Goal: Transaction & Acquisition: Book appointment/travel/reservation

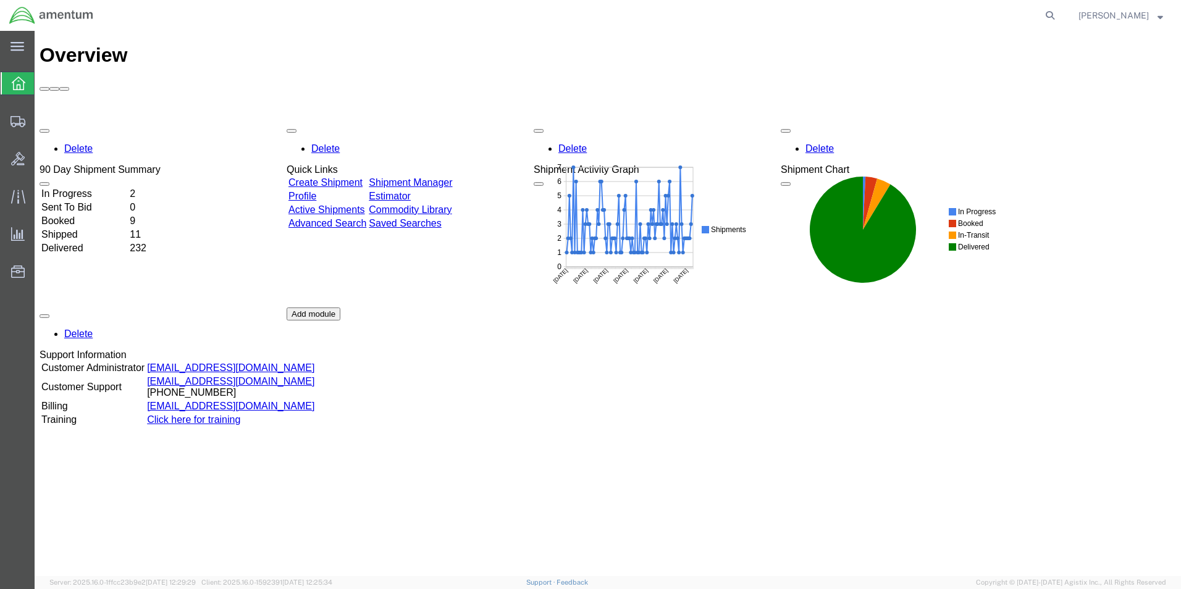
click at [101, 188] on td "In Progress" at bounding box center [84, 194] width 87 height 12
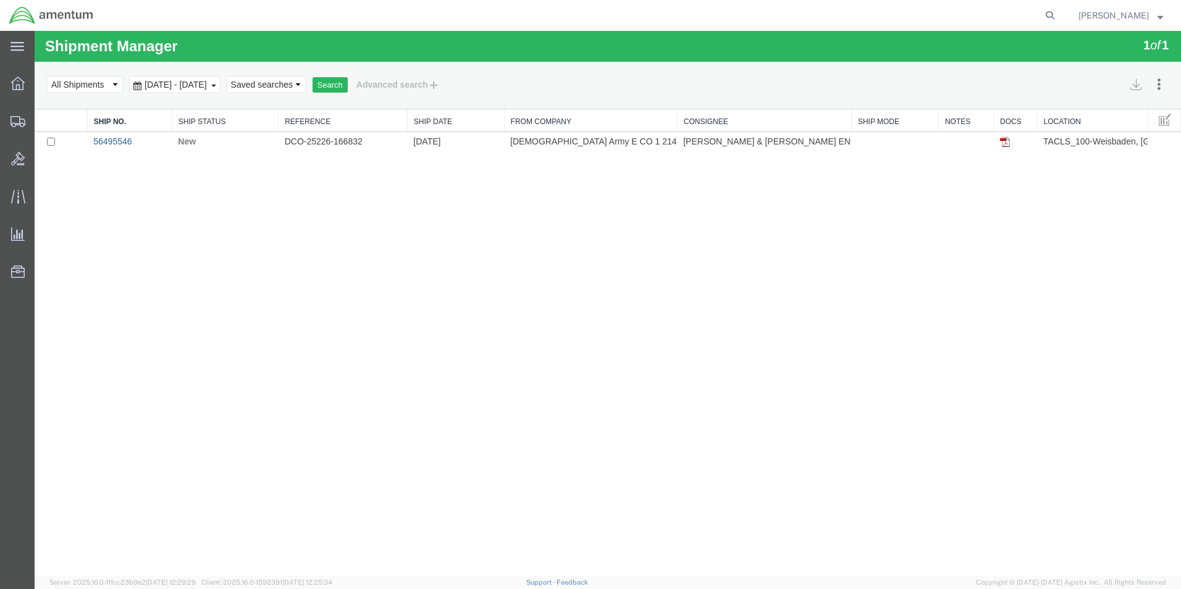
click at [115, 144] on link "56495546" at bounding box center [112, 141] width 38 height 10
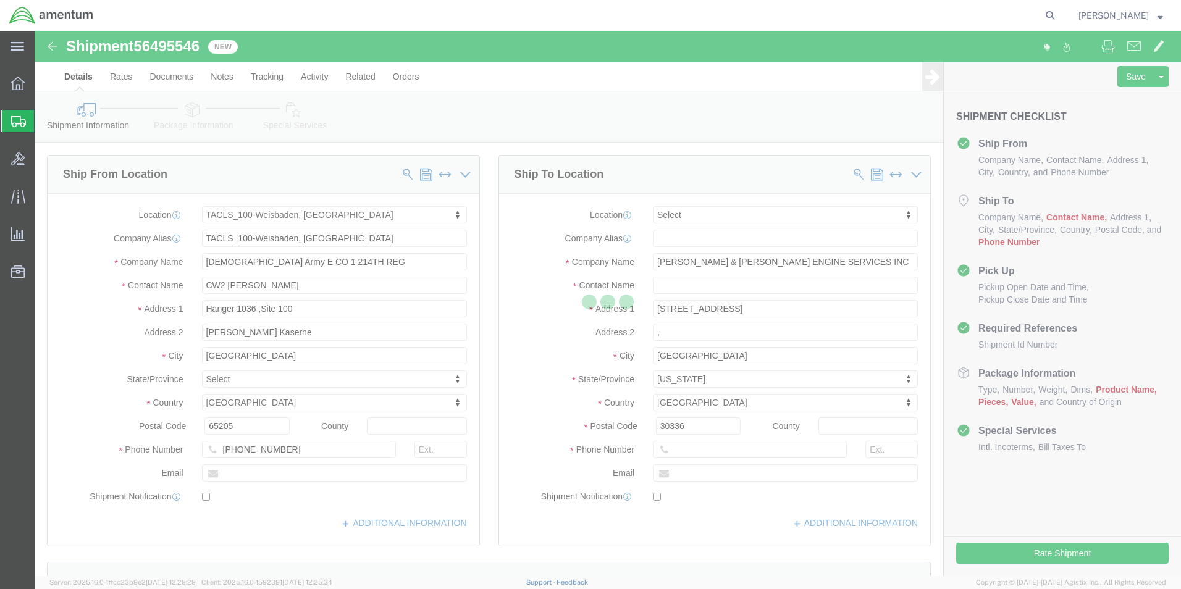
select select "42677"
select select
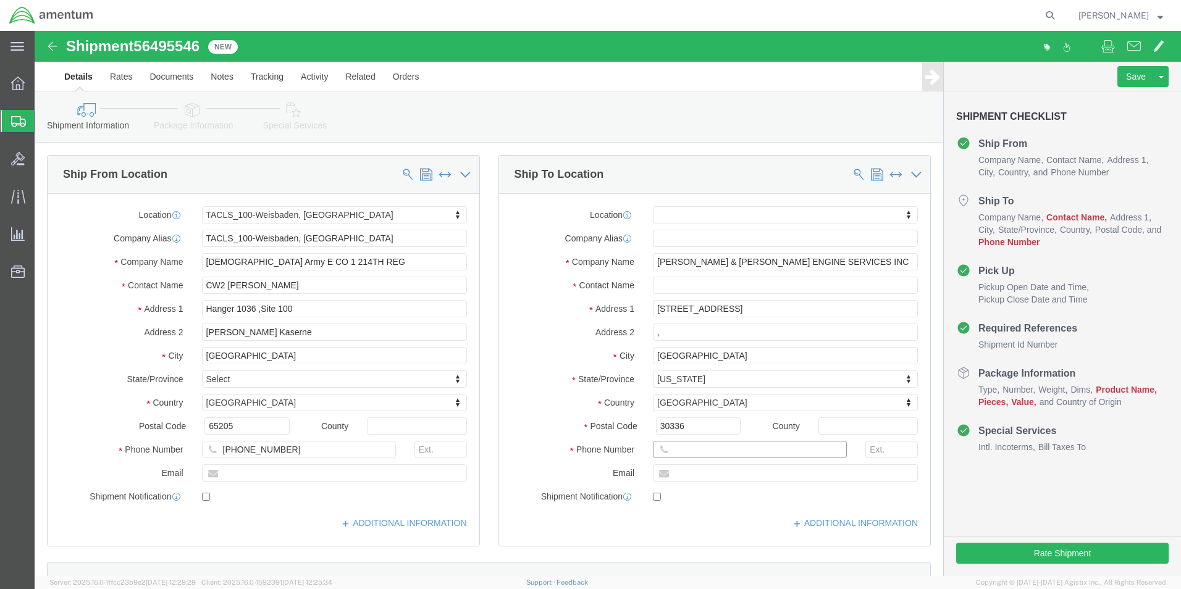
drag, startPoint x: 668, startPoint y: 418, endPoint x: 701, endPoint y: 421, distance: 33.4
click input "text"
type input "[PHONE_NUMBER]"
click input "text"
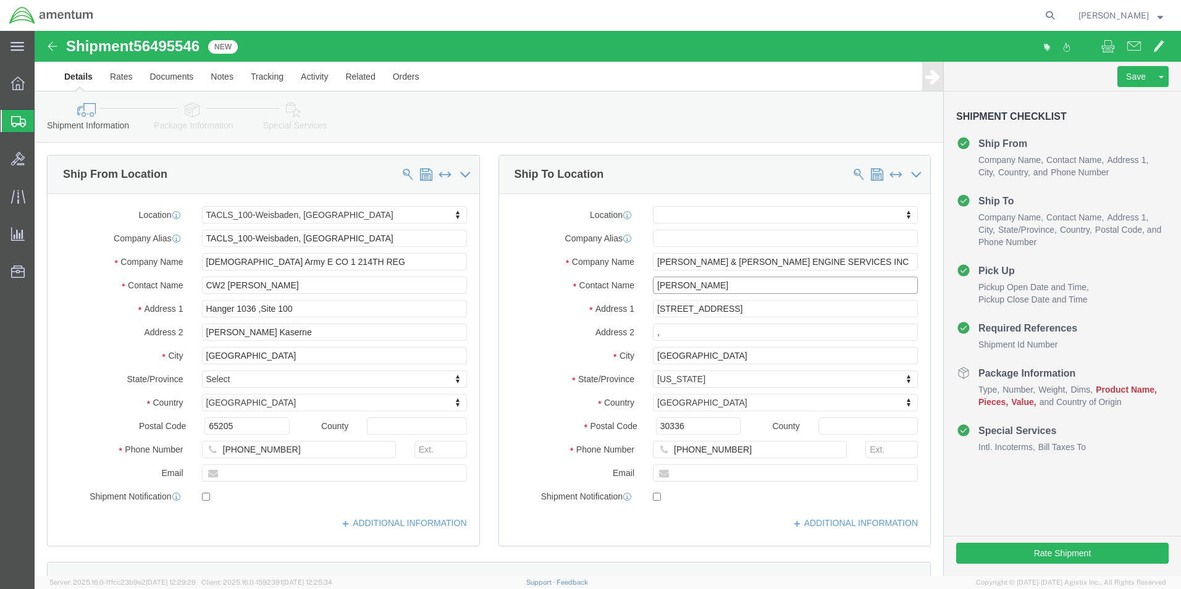
type input "JOHN MAKINS"
click div "Location My Profile Location 1002-4122-6 1006-5256-0 1026-8910-0 1281-0560-3 13…"
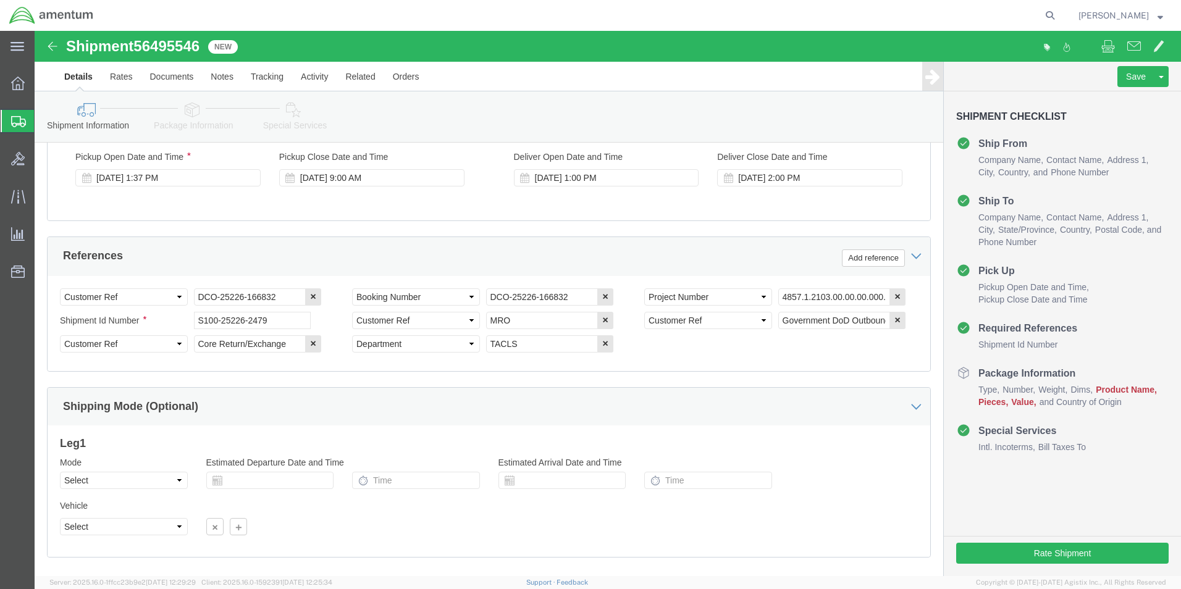
scroll to position [562, 0]
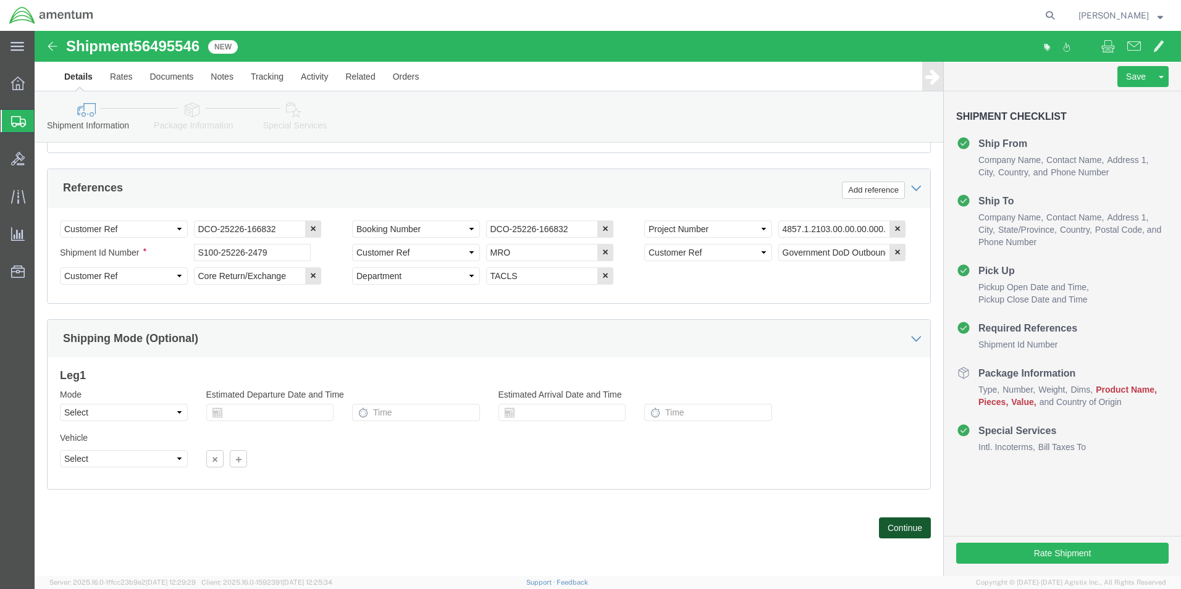
click button "Continue"
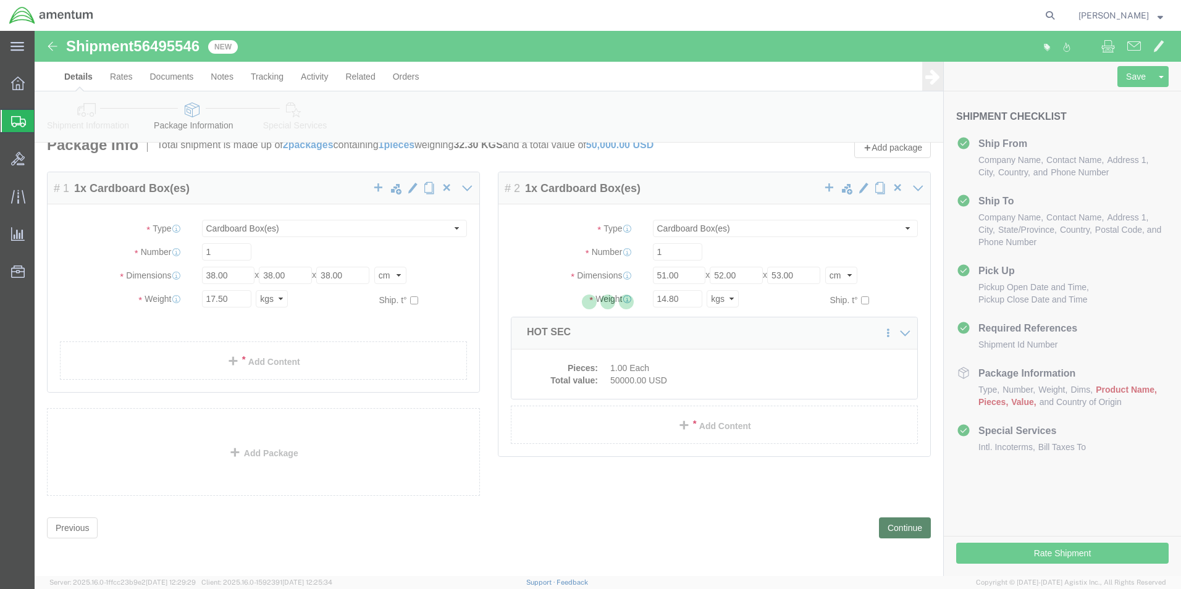
scroll to position [0, 0]
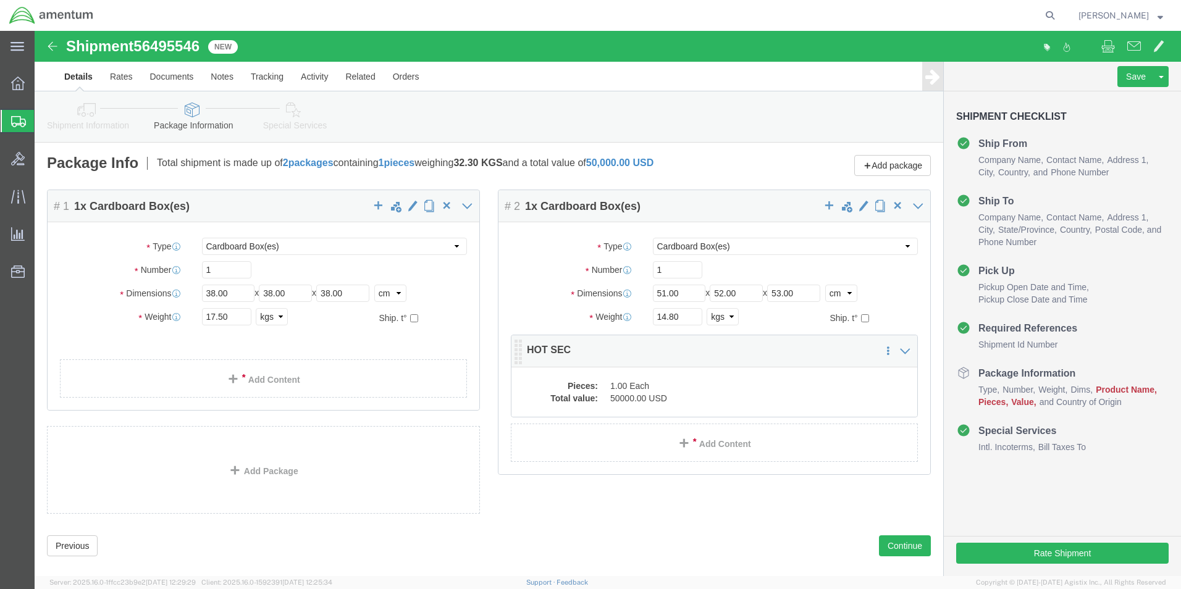
click p "HOT SEC"
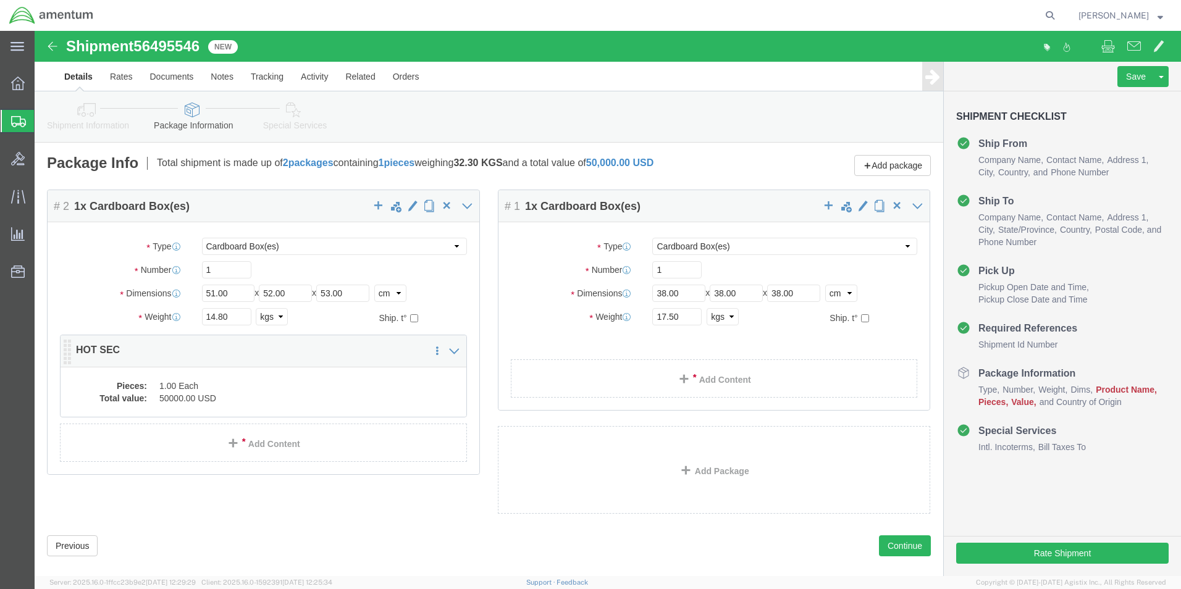
click p "HOT SEC"
click h4 "# 1 1 x Cardboard Box(es)"
click h4 "# 2 1 x Cardboard Box(es)"
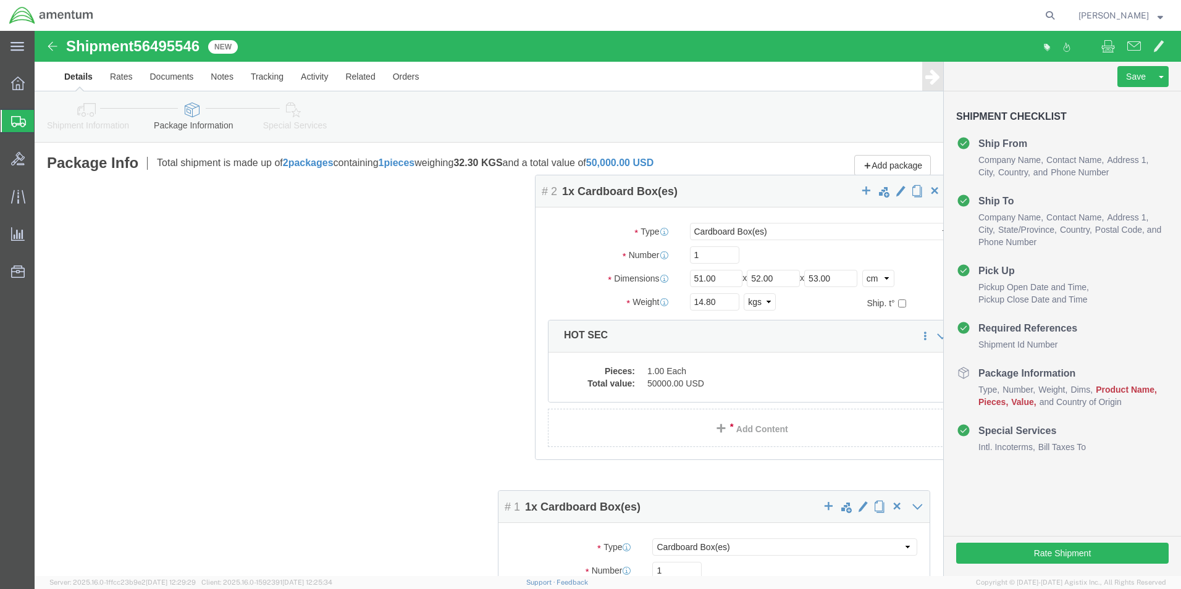
drag, startPoint x: 244, startPoint y: 178, endPoint x: 732, endPoint y: 163, distance: 488.1
click div "Package Content # 1 1 x Cardboard Box(es) Package Type Select BCK Boxes Bale(s)…"
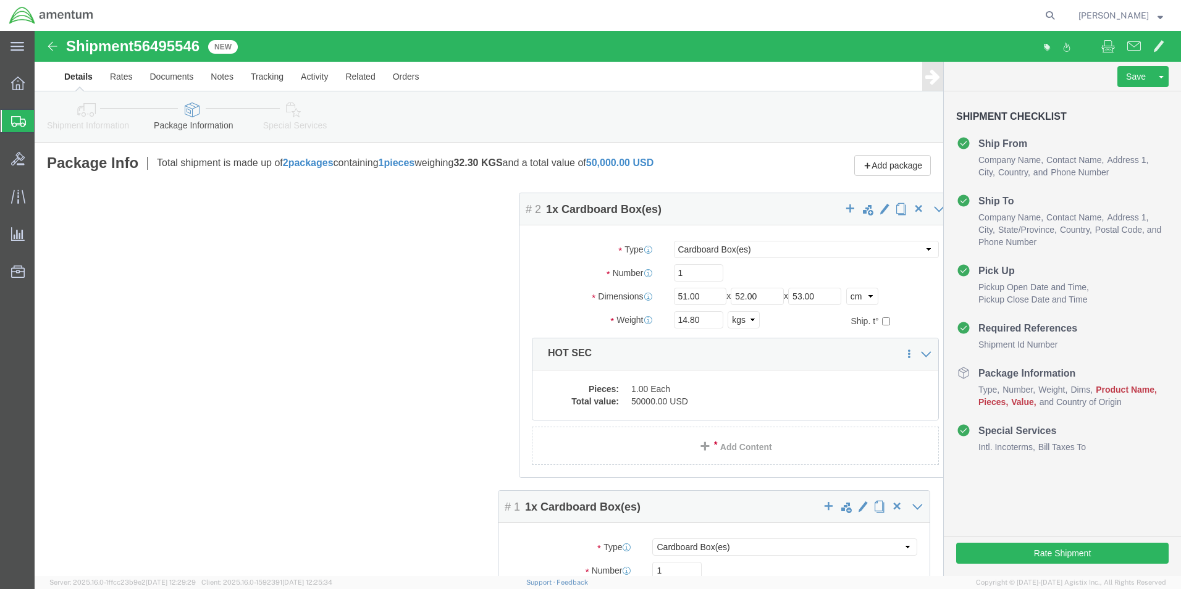
drag, startPoint x: 288, startPoint y: 173, endPoint x: 760, endPoint y: 176, distance: 471.8
click div "Package Content # 1 1 x Cardboard Box(es) Package Type Select BCK Boxes Bale(s)…"
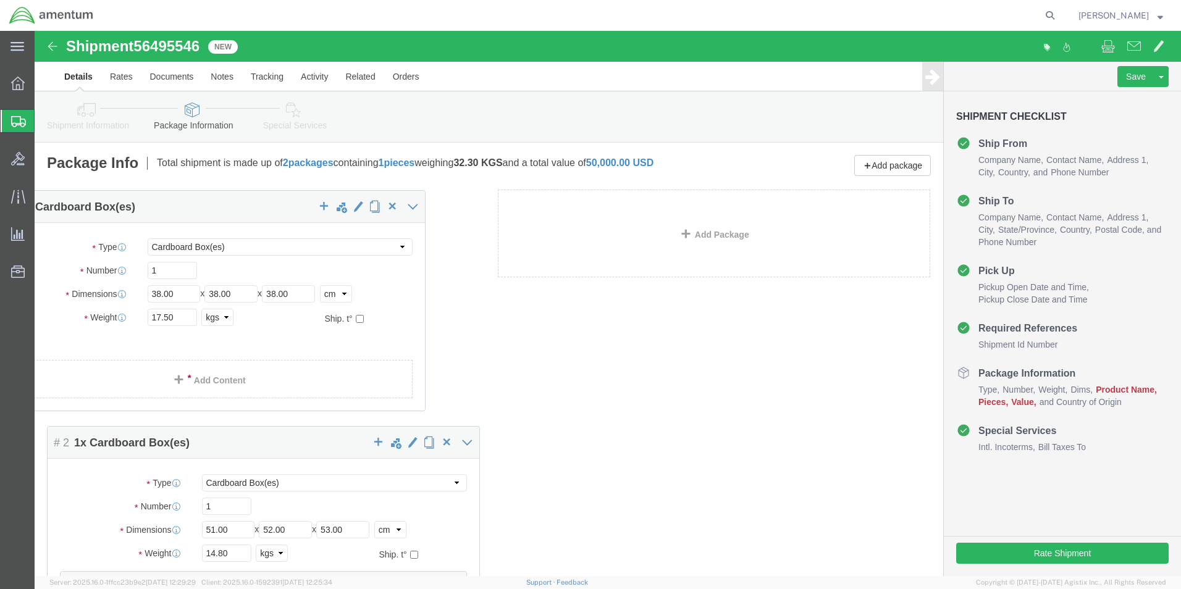
drag, startPoint x: 727, startPoint y: 173, endPoint x: 226, endPoint y: 174, distance: 501.4
click div "Package Content # 1 1 x Cardboard Box(es) Package Type Select BCK Boxes Bale(s)…"
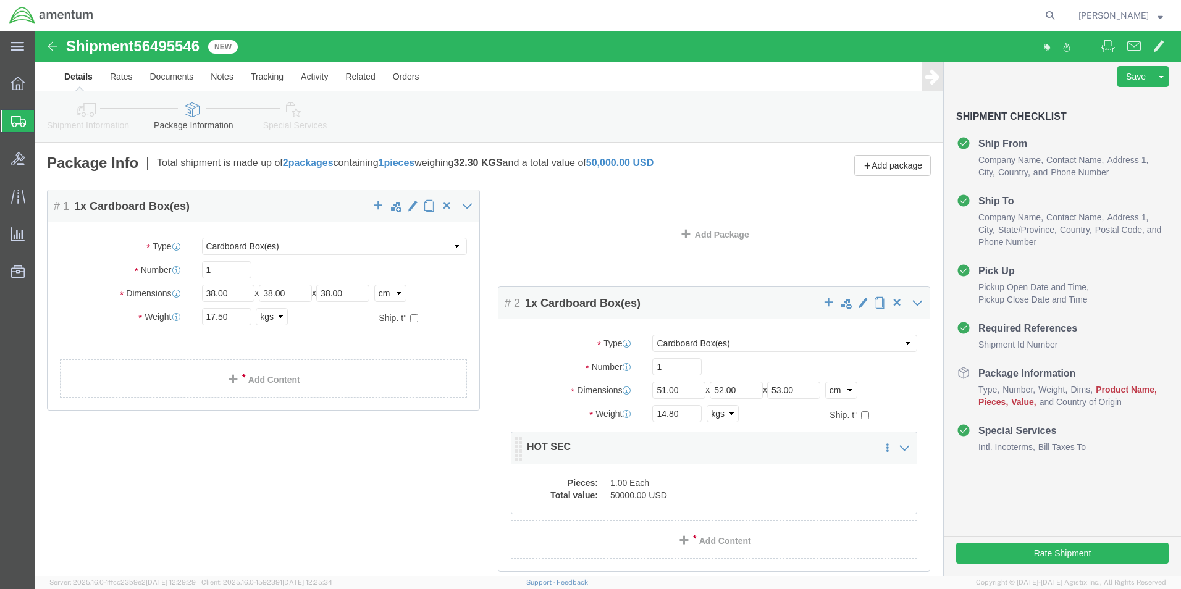
click div "Pieces: 1.00 Each Total value: 50000.00 USD"
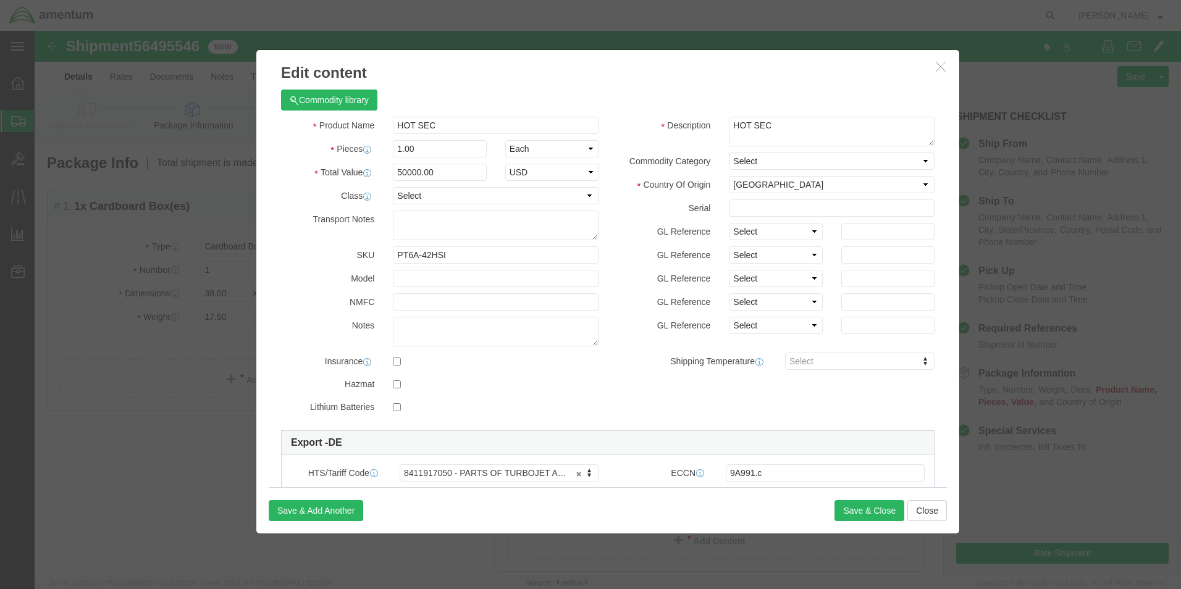
click icon "button"
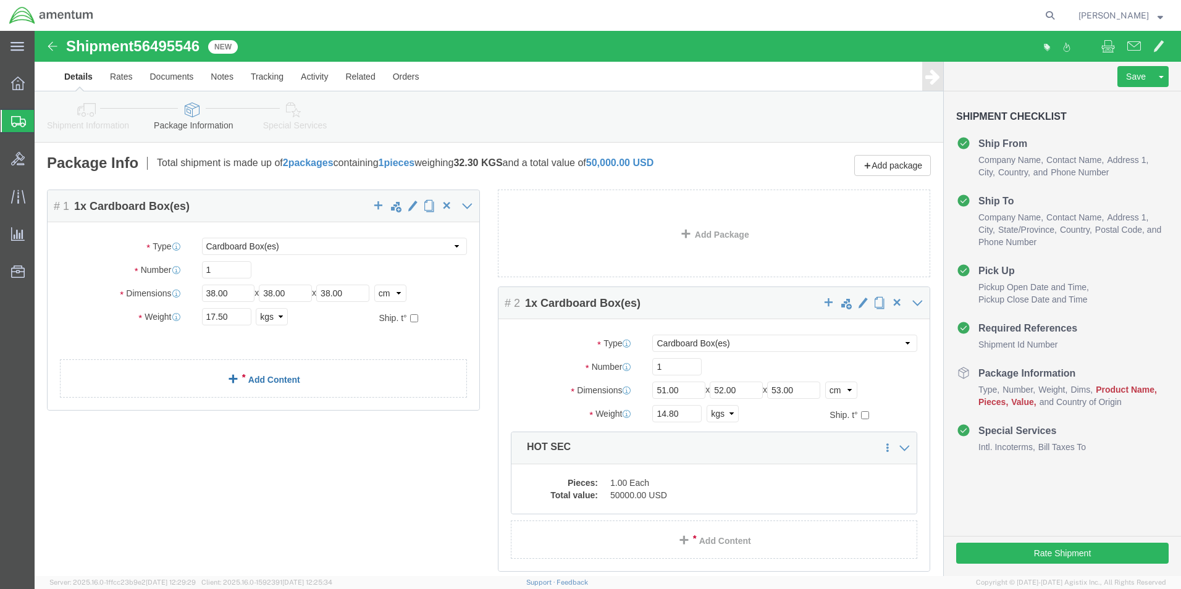
click link "Add Content"
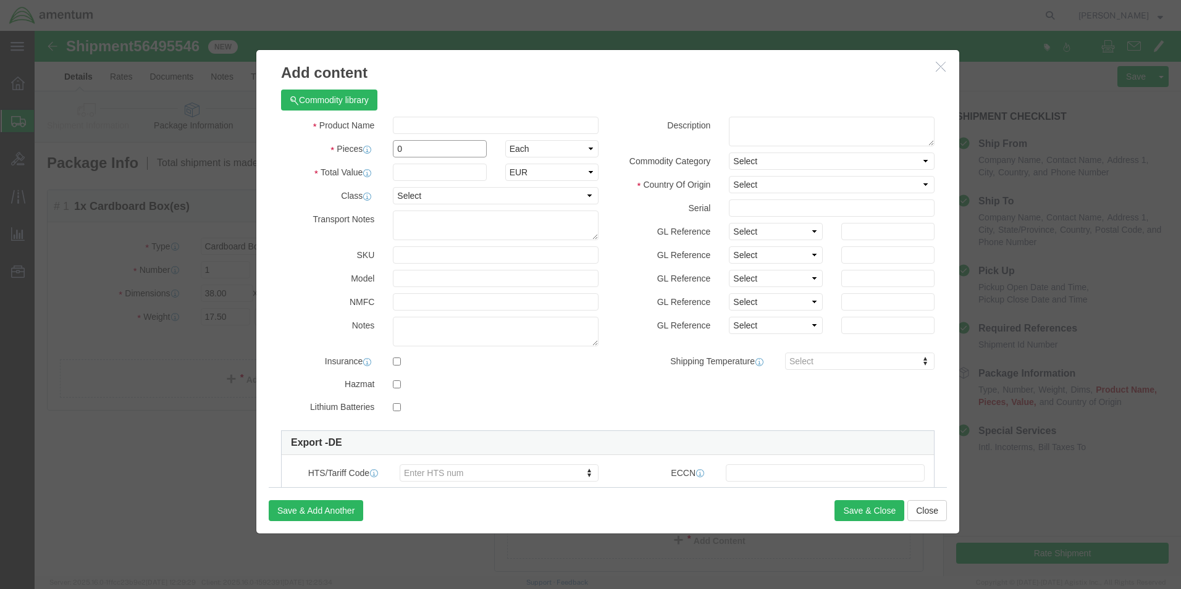
click input "0"
type input "1"
click input "text"
click select "Select ADP AED AFN ALL AMD AOA ARS ATS AUD AWG AZN BAM BBD BDT BGL BGN BHD BIF …"
select select "USD"
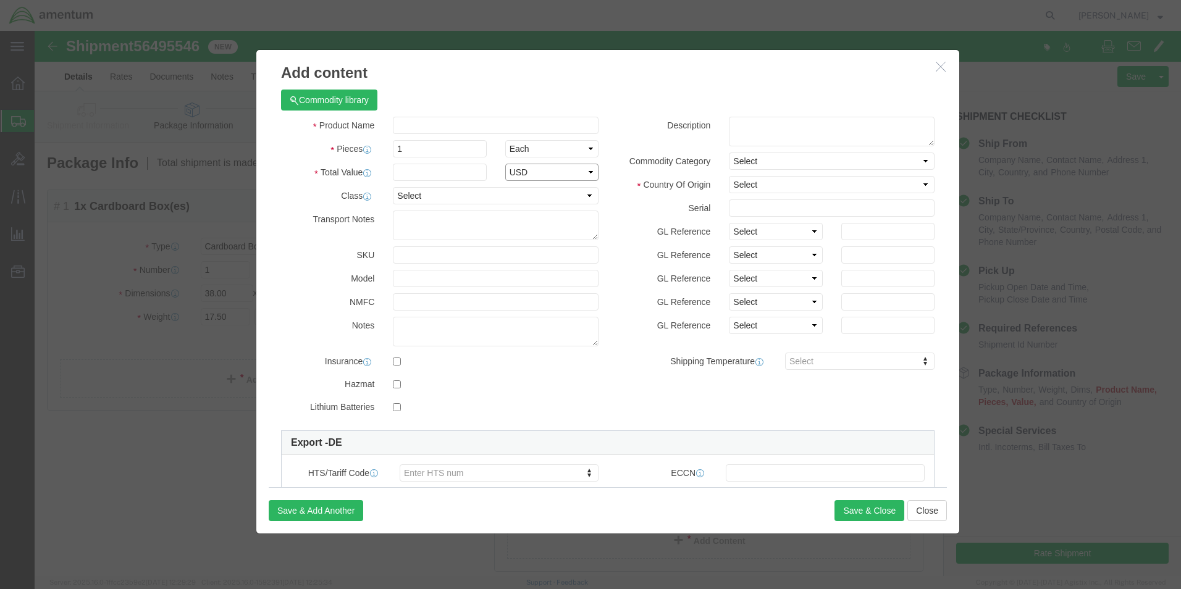
click select "Select ADP AED AFN ALL AMD AOA ARS ATS AUD AWG AZN BAM BBD BDT BGL BGN BHD BIF …"
click input "text"
click button "button"
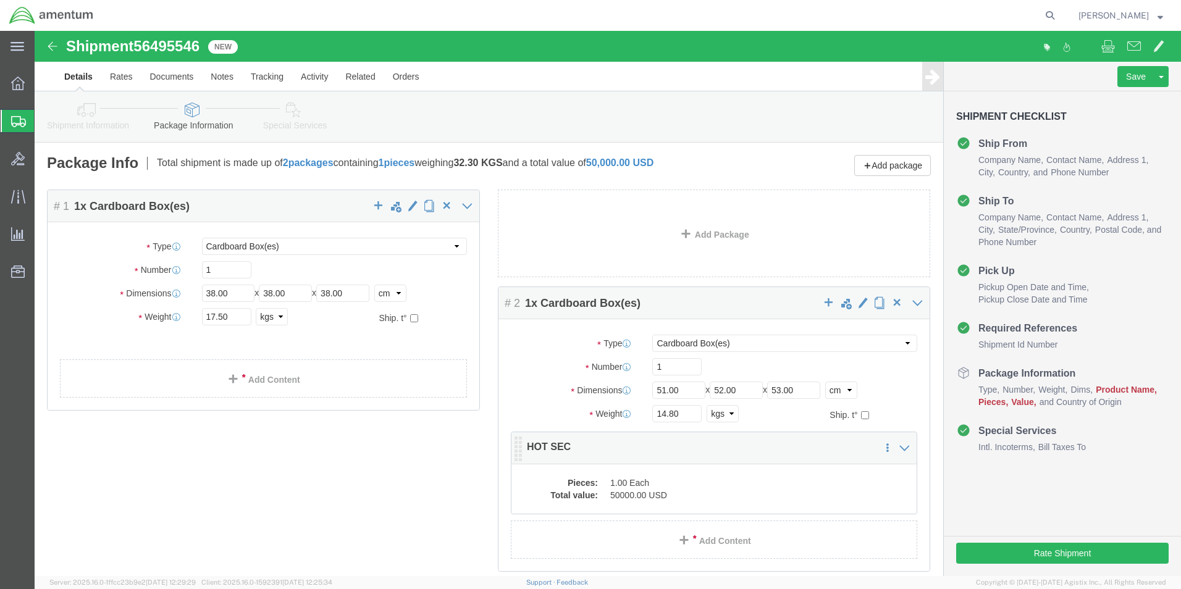
click dd "1.00 Each"
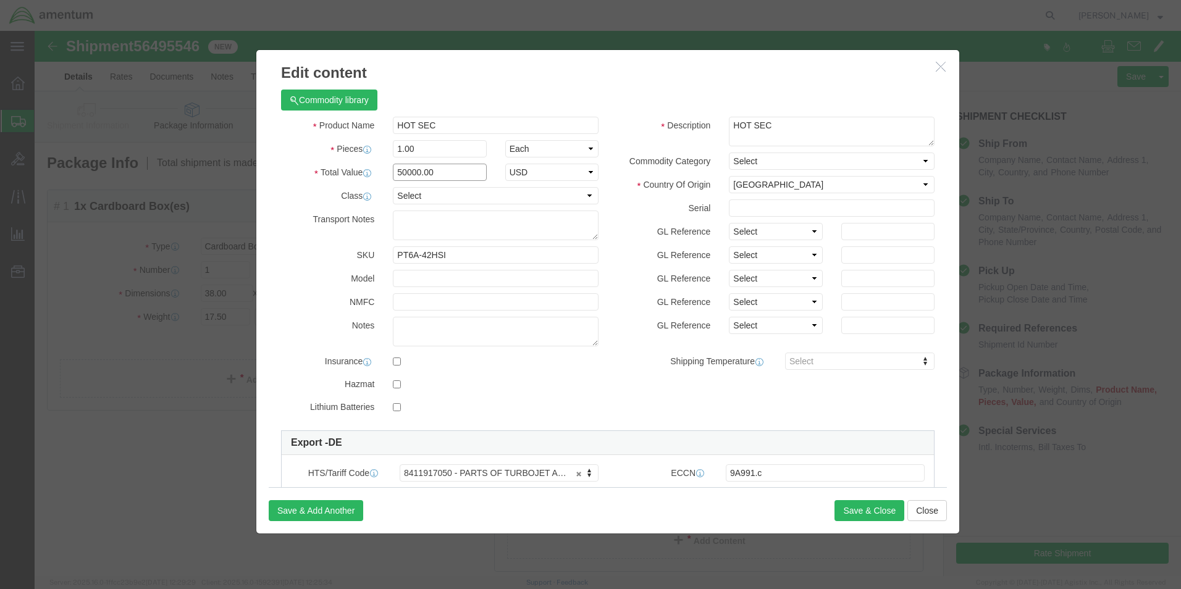
click input "50000.00"
click input "10000.00"
type input "10000.00"
drag, startPoint x: 411, startPoint y: 224, endPoint x: 356, endPoint y: 224, distance: 55.6
click input "PT6A-42HSI"
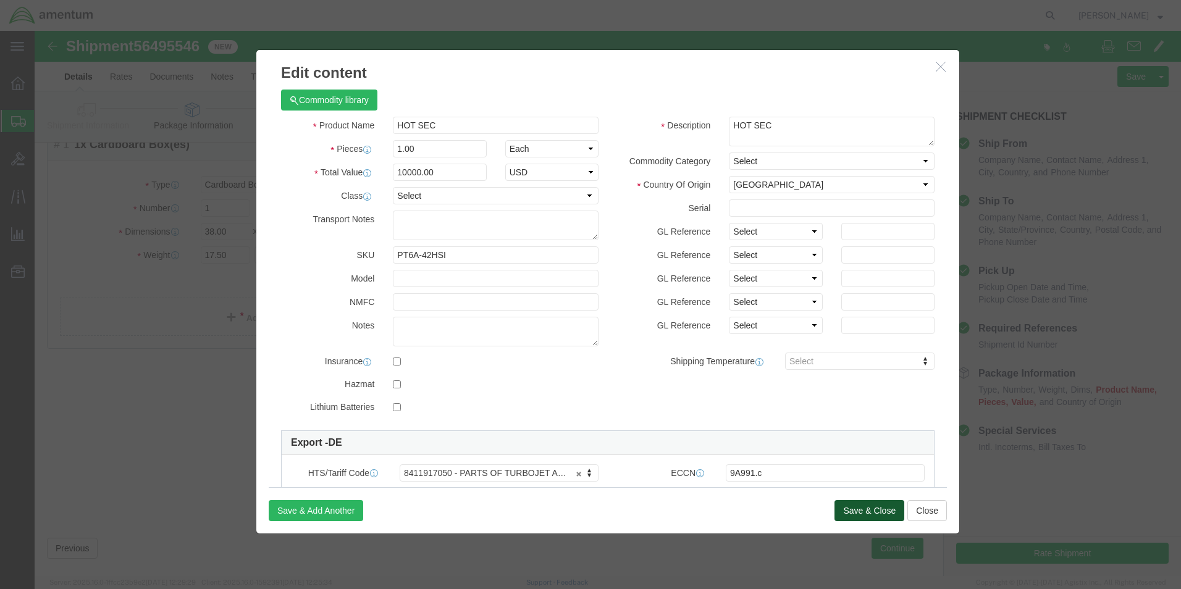
click button "Save & Close"
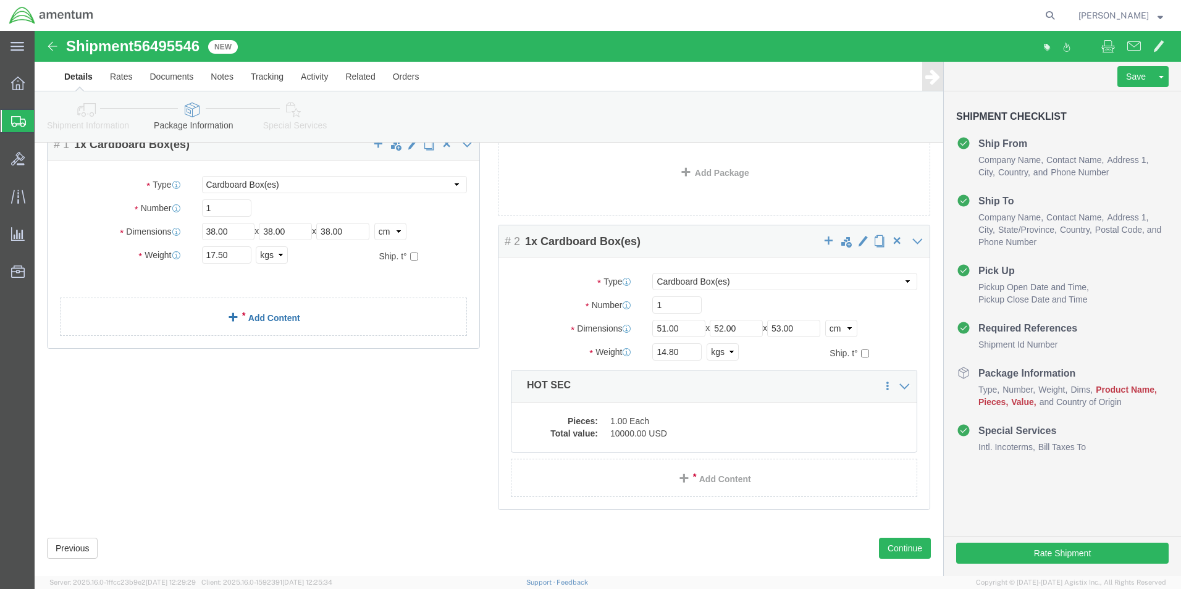
click link "Add Content"
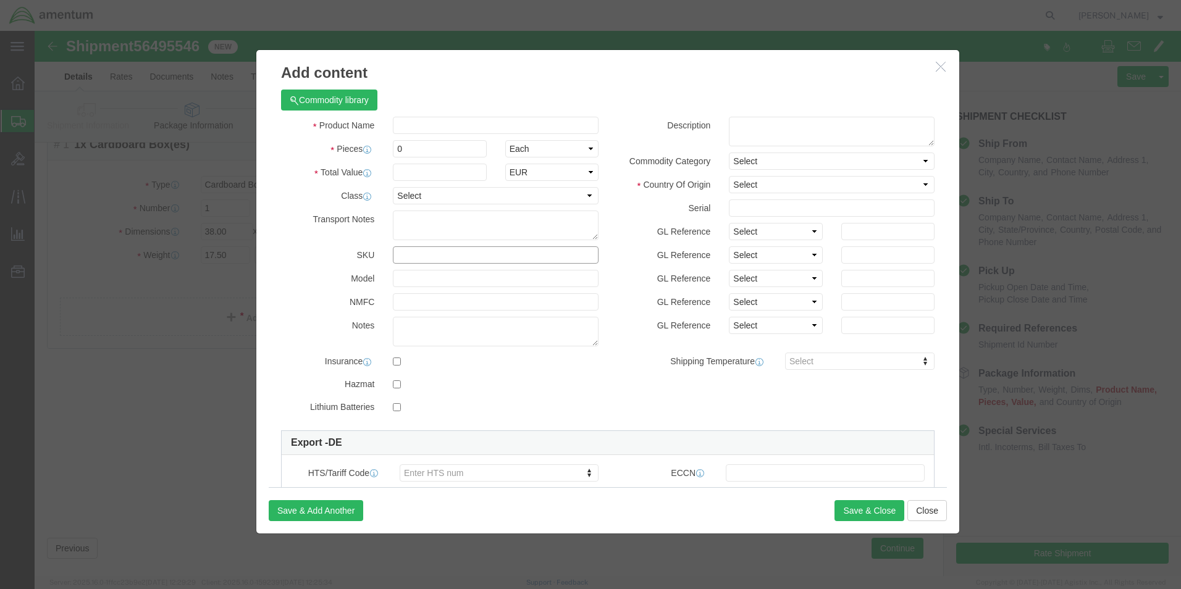
click input "text"
paste input "PT6A-42HSI"
type input "PT6A-42HSI"
click input "text"
type input "HOT SEC"
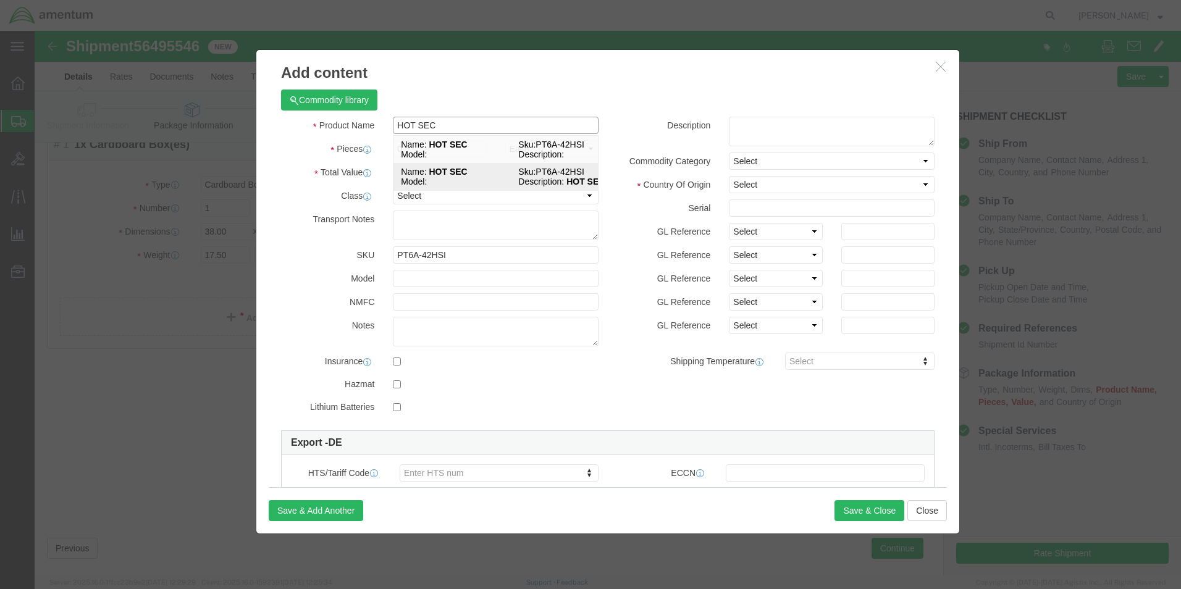
click strong "HOT SEC"
select select
type input "50000"
select select
select select "US"
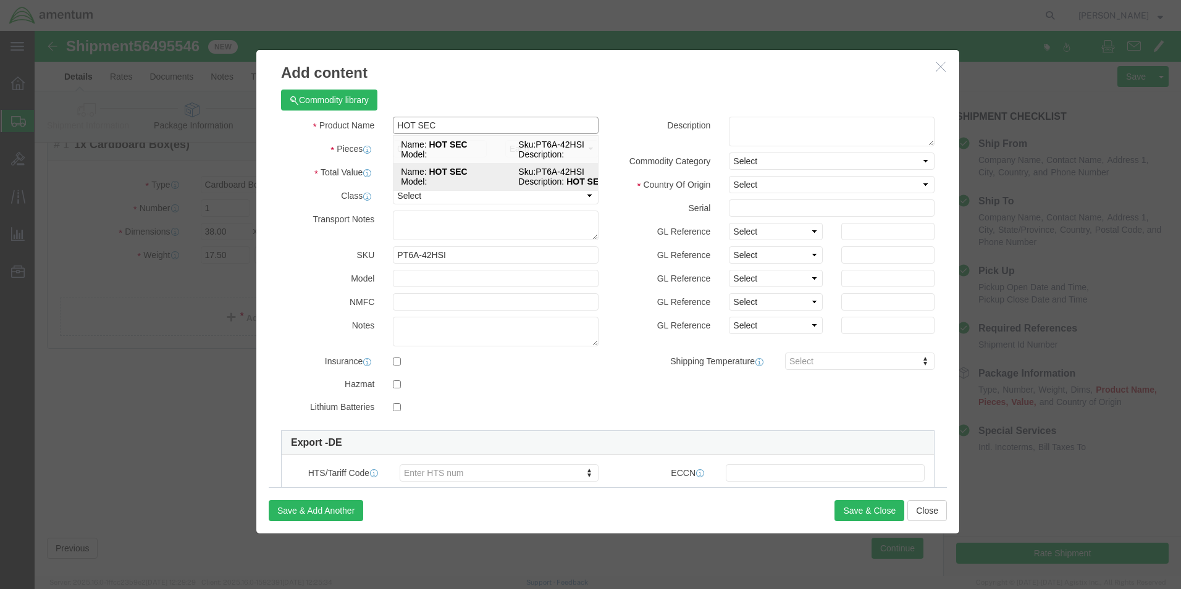
select select
checkbox input "false"
type textarea "HOT SEC"
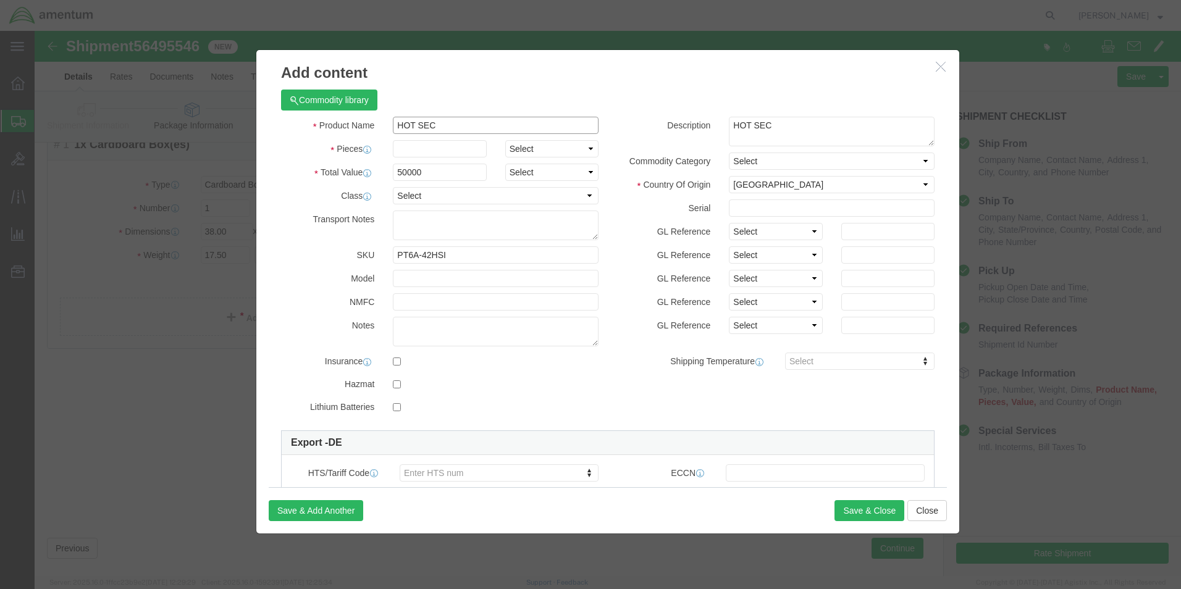
type input "HOT SEC"
click input "50000"
type input "40000"
click select "Select ADP AED AFN ALL AMD AOA ARS ATS AUD AWG AZN BAM BBD BDT BGL BGN BHD BIF …"
select select "USD"
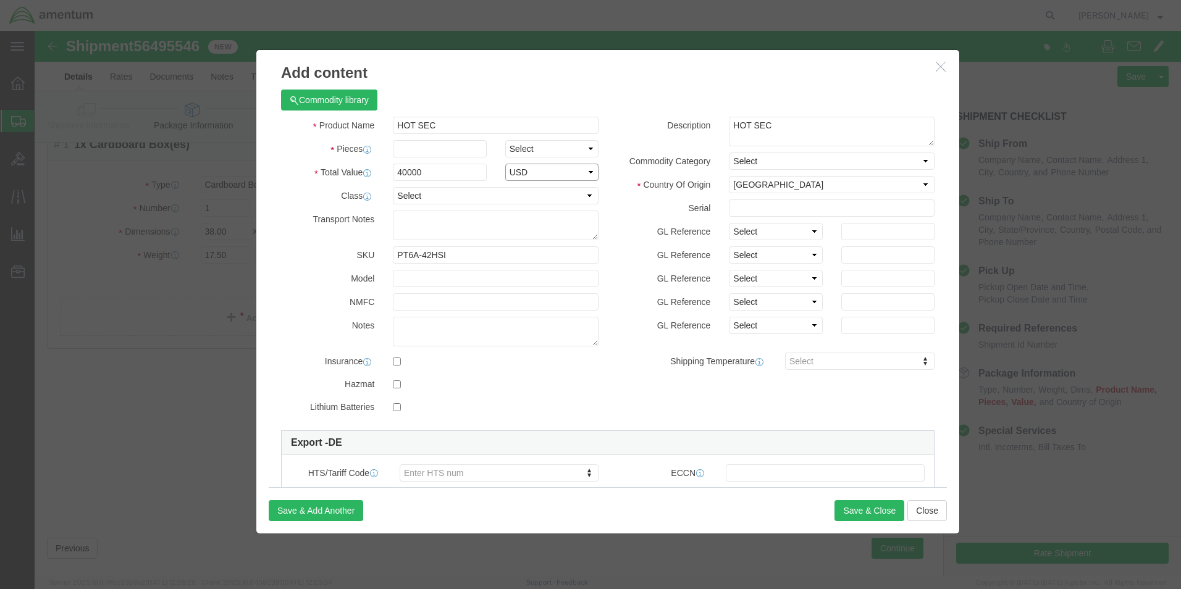
click select "Select ADP AED AFN ALL AMD AOA ARS ATS AUD AWG AZN BAM BBD BDT BGL BGN BHD BIF …"
click div "Product Name HOT SEC HOT SEC Pieces Select Bag Barrels 100Board Feet Bottle Box…"
click button "Save & Close"
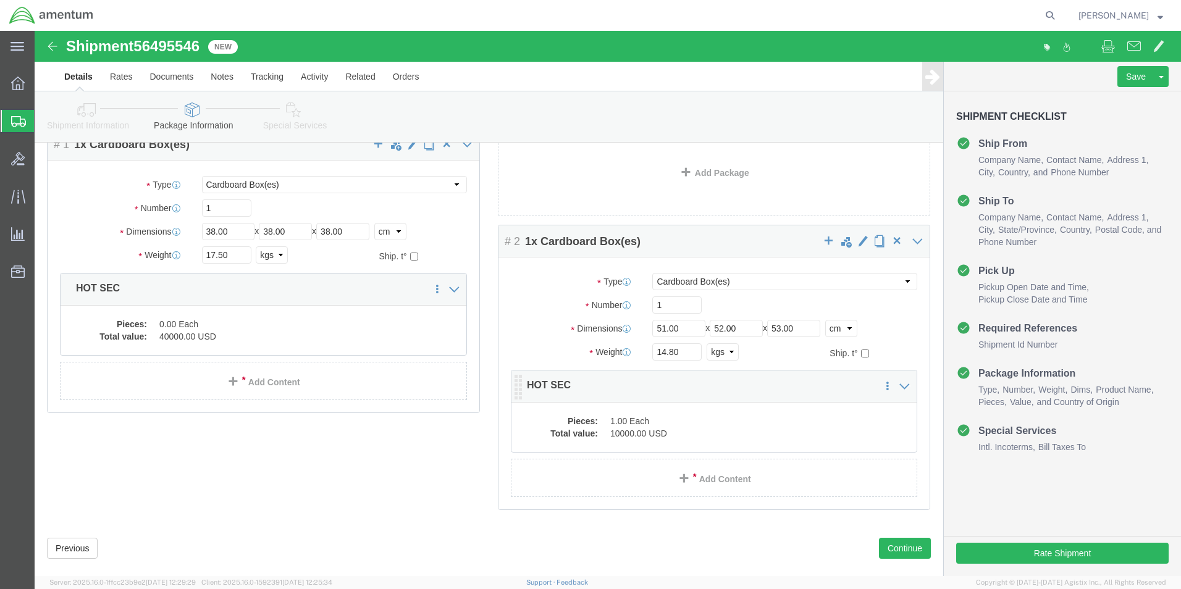
click dd "1.00 Each"
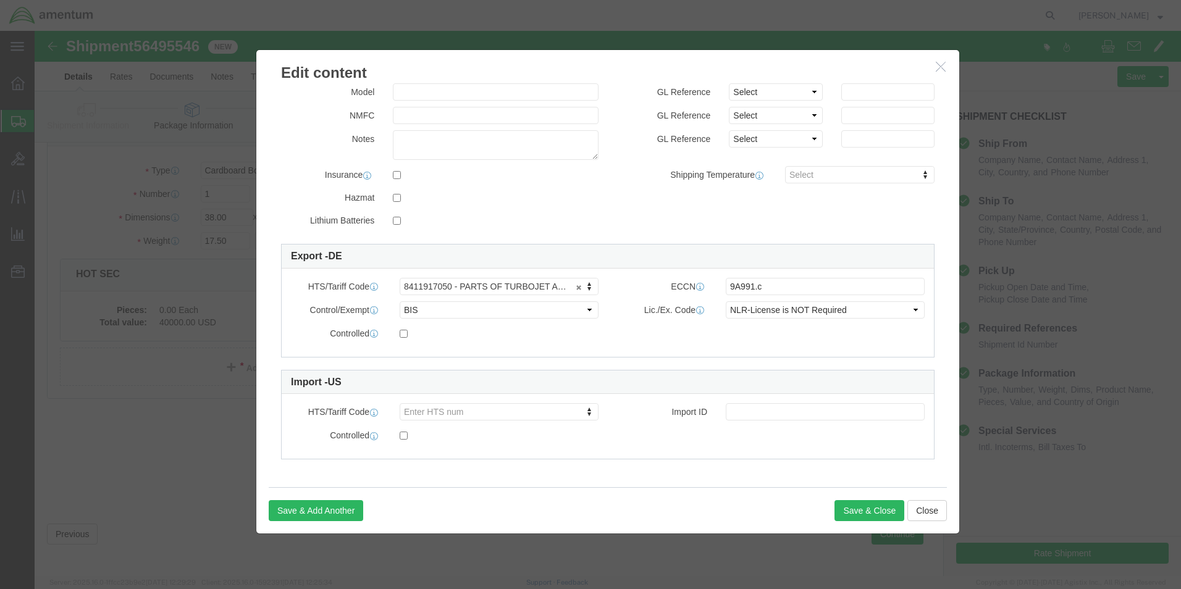
scroll to position [82, 0]
drag, startPoint x: 366, startPoint y: 259, endPoint x: 420, endPoint y: 260, distance: 54.4
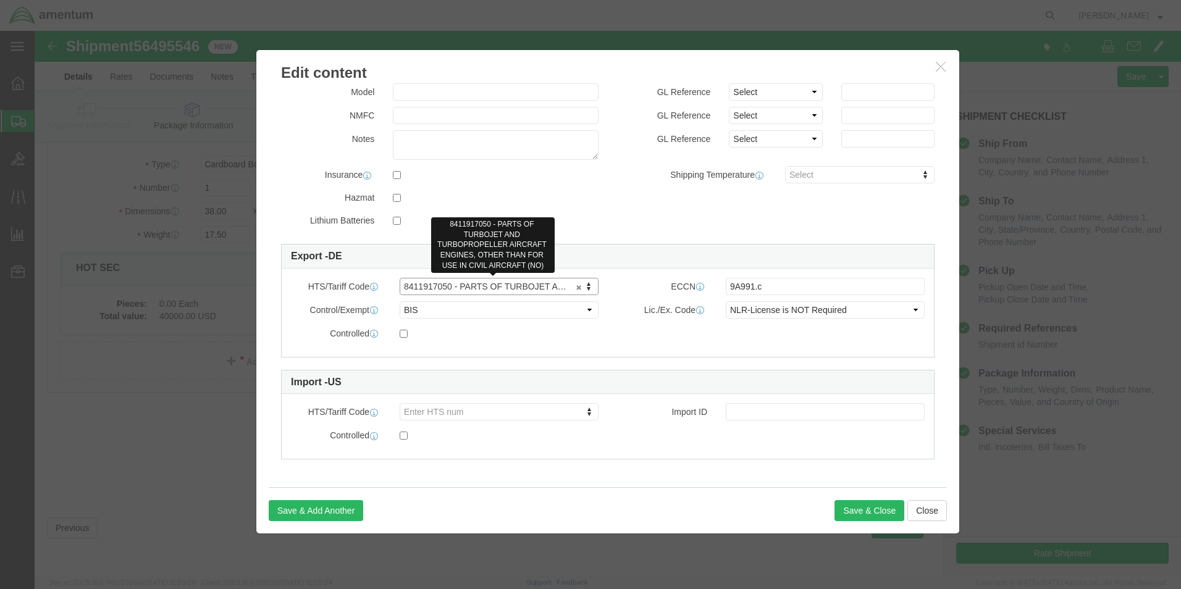
drag, startPoint x: 364, startPoint y: 256, endPoint x: 421, endPoint y: 254, distance: 56.2
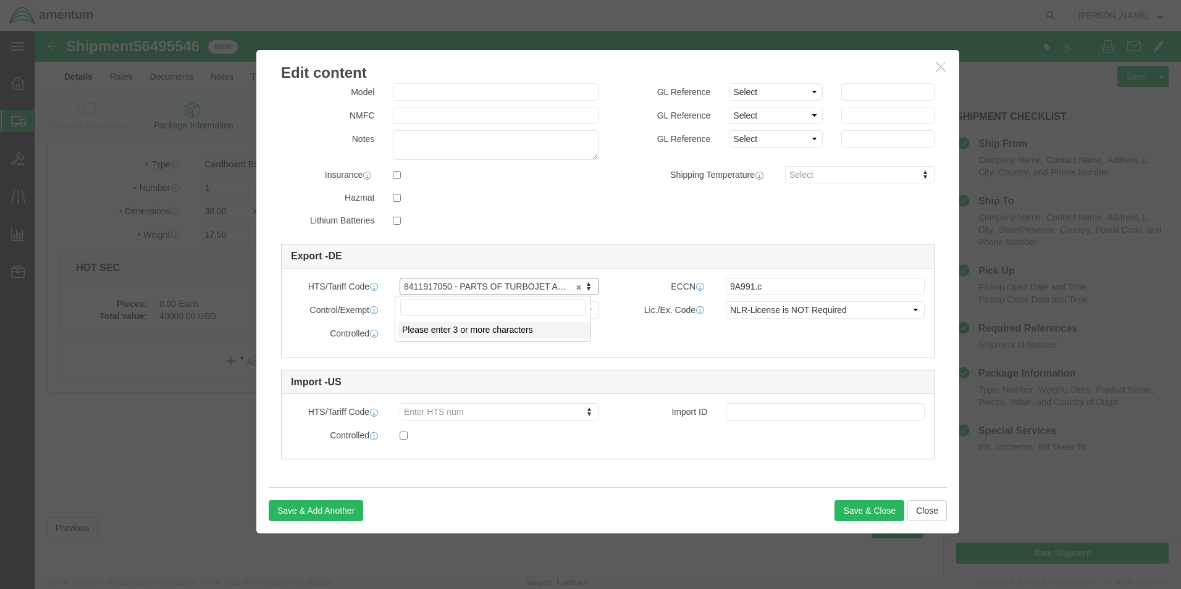
drag, startPoint x: 365, startPoint y: 253, endPoint x: 520, endPoint y: 259, distance: 155.1
drag, startPoint x: 362, startPoint y: 254, endPoint x: 508, endPoint y: 261, distance: 145.9
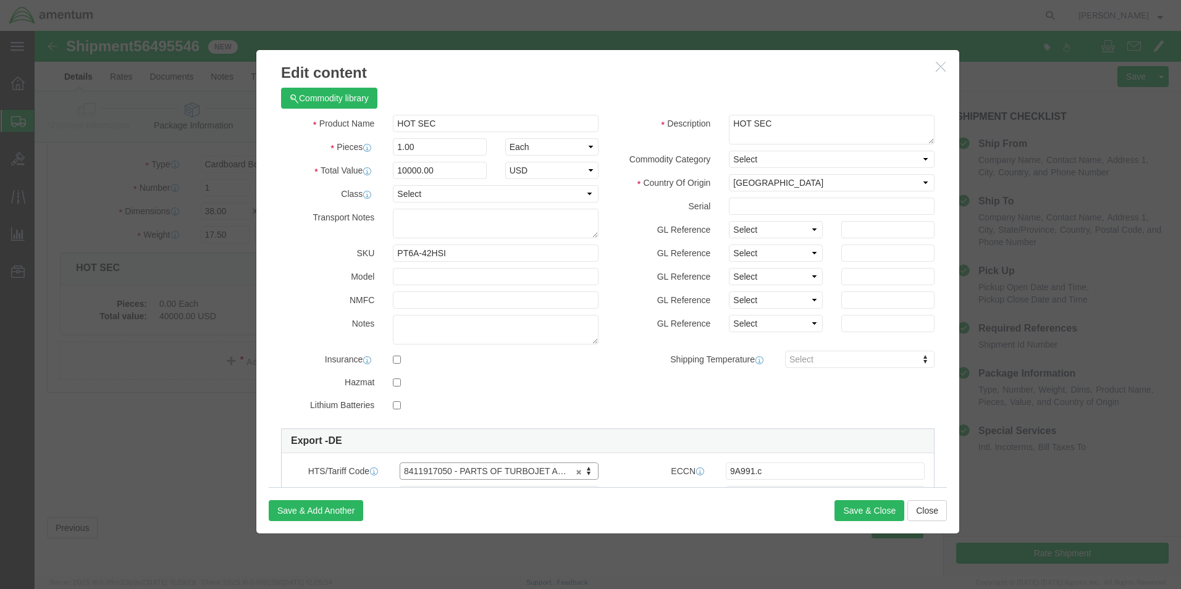
scroll to position [0, 0]
click button "Save & Close"
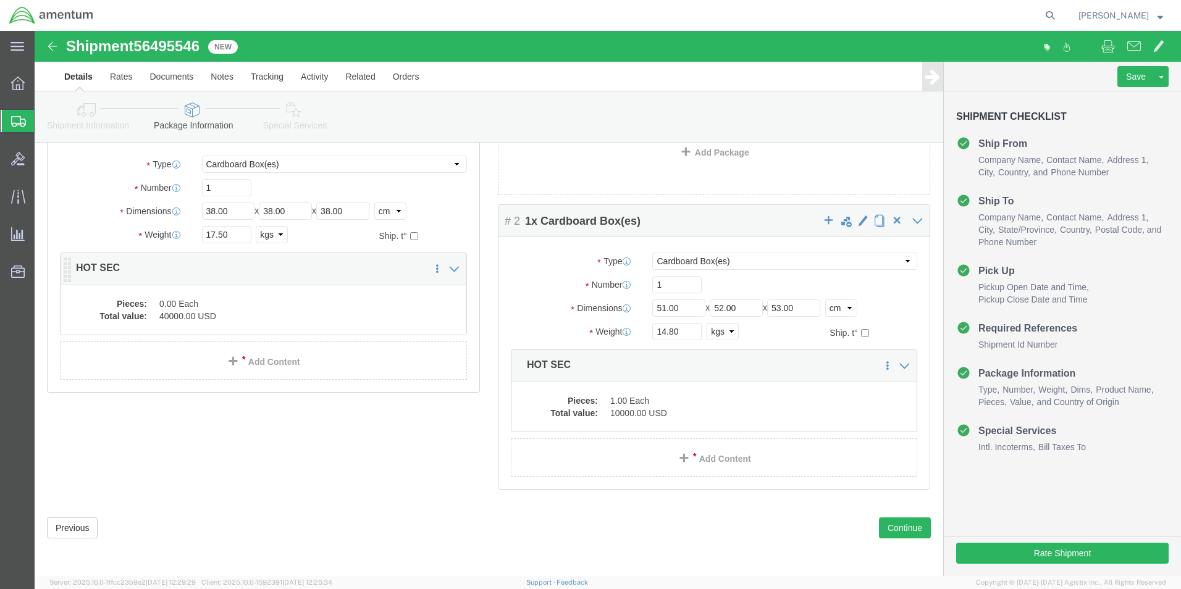
click dd "0.00 Each"
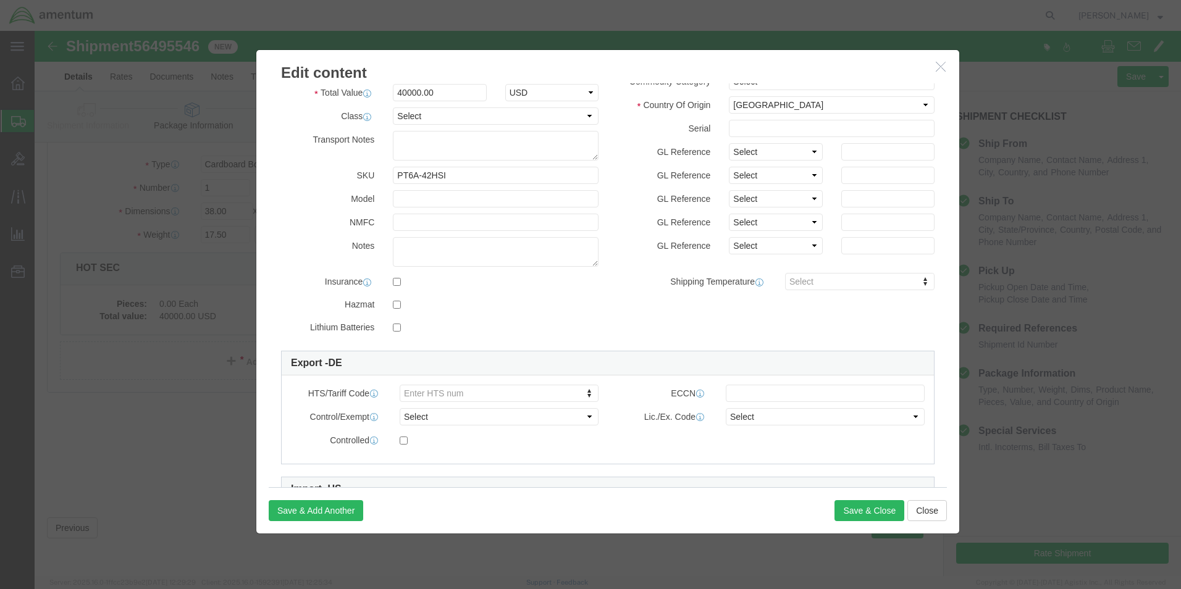
scroll to position [186, 0]
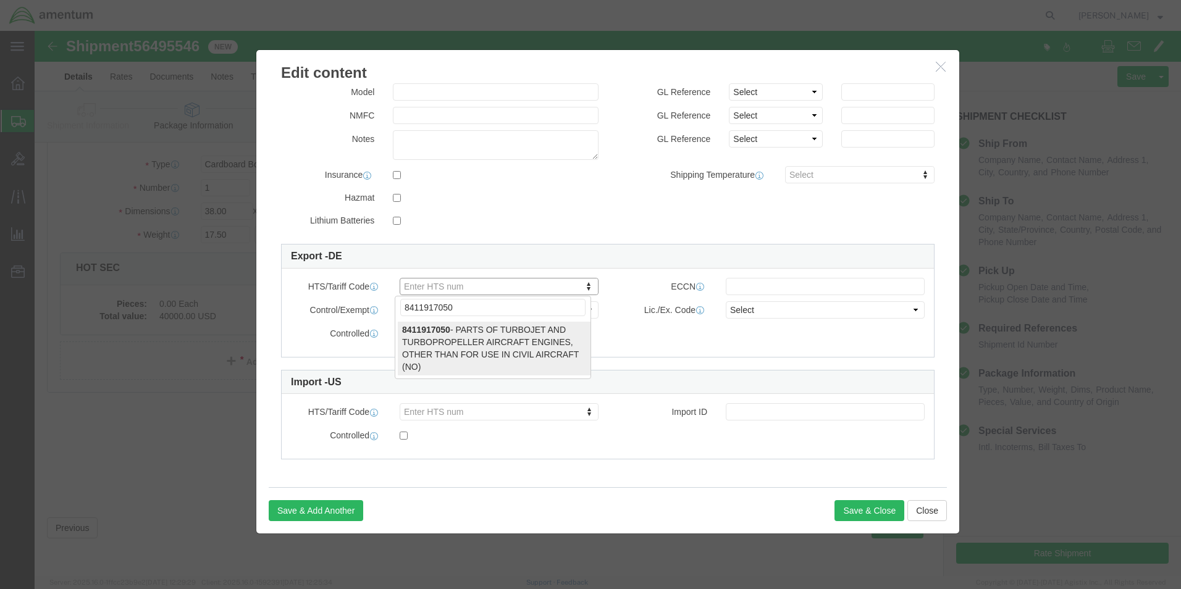
type input "8411917050"
select select "NO"
type input "8411917050"
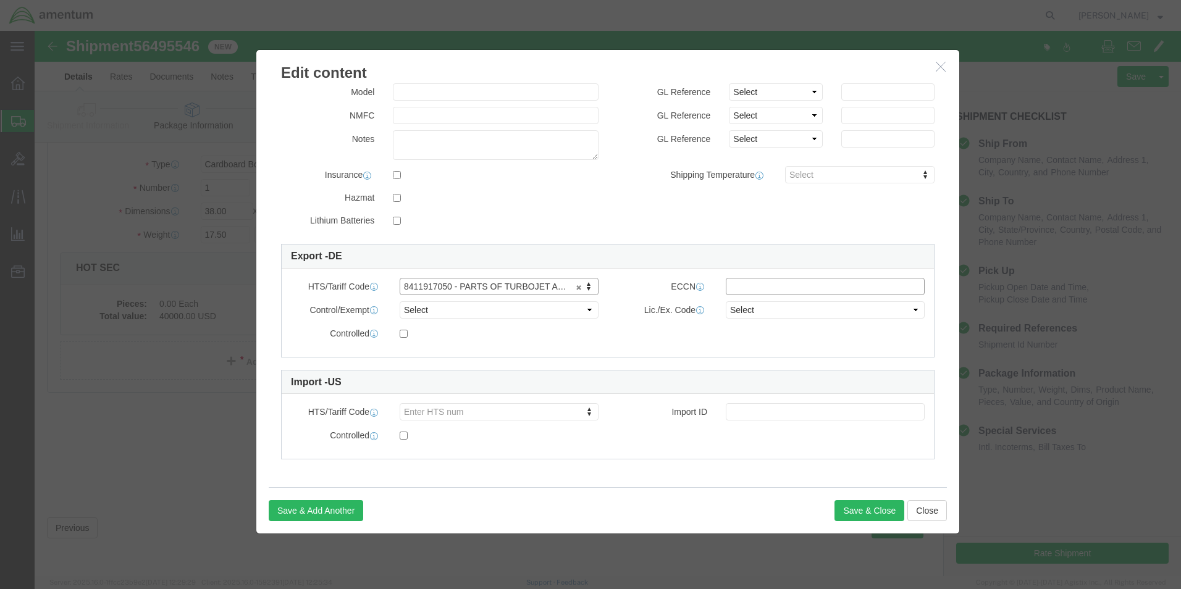
click input "text"
type input "9A991.c"
click select "Select ATF BIS DEA EPA FDA FTR ITAR OFAC Other (OPA)"
click select "Select"
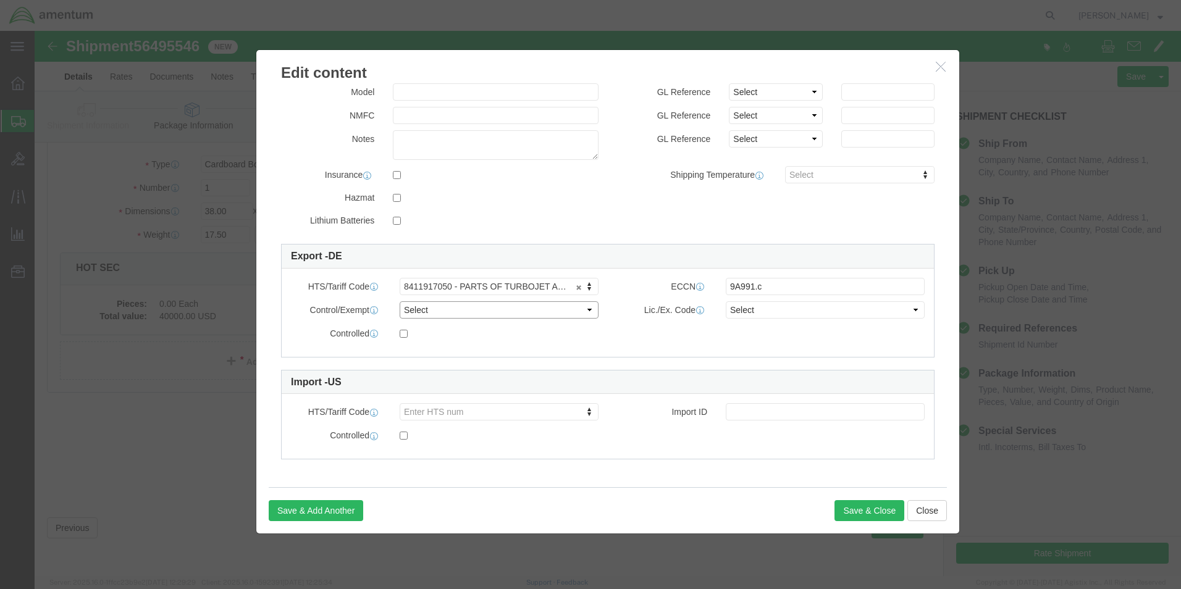
click select "Select ATF BIS DEA EPA FDA FTR ITAR OFAC Other (OPA)"
select select "BIS"
click select "Select ATF BIS DEA EPA FDA FTR ITAR OFAC Other (OPA)"
click select "Select AGR-Agricultural APP-Computers APR-Additional Permissive Exports AVS-Air…"
select select "NLR"
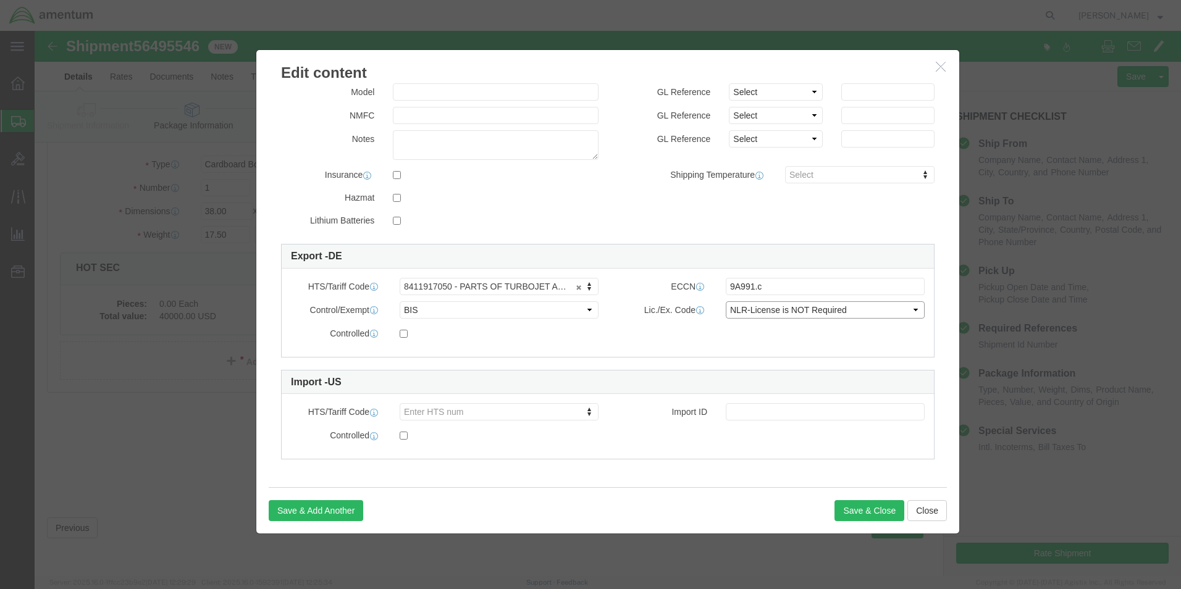
click select "Select AGR-Agricultural APP-Computers APR-Additional Permissive Exports AVS-Air…"
click div "HTS/Tariff Code 8411917050 - PARTS OF TURBOJET AND TURBOPROPELLER AIRCRAFT ENGI…"
click button "Save & Close"
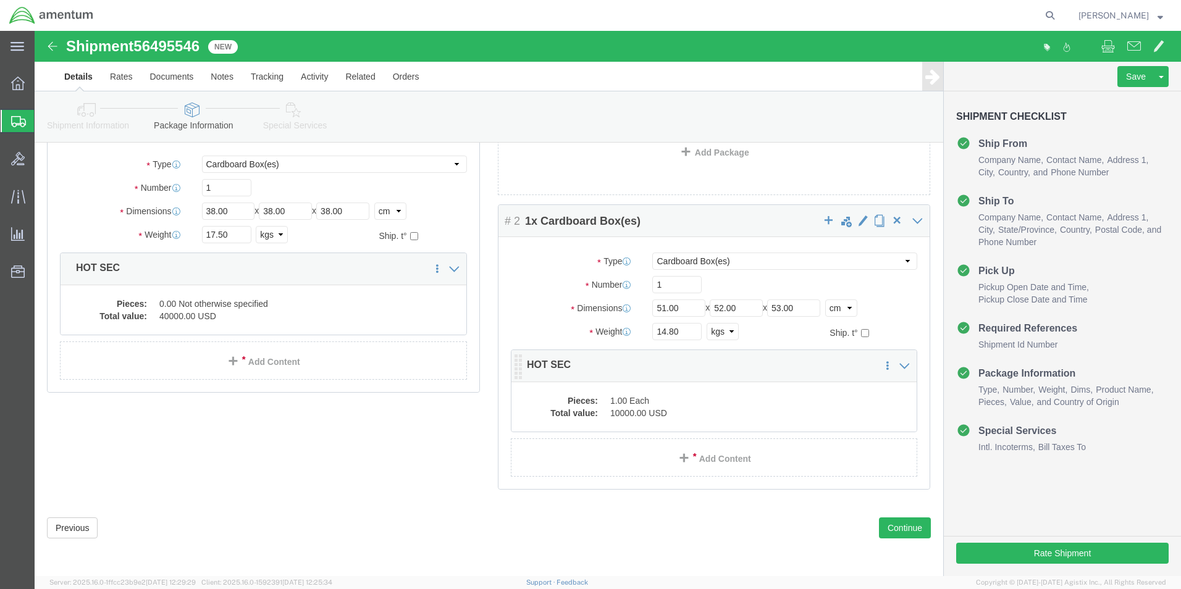
click dd "1.00 Each"
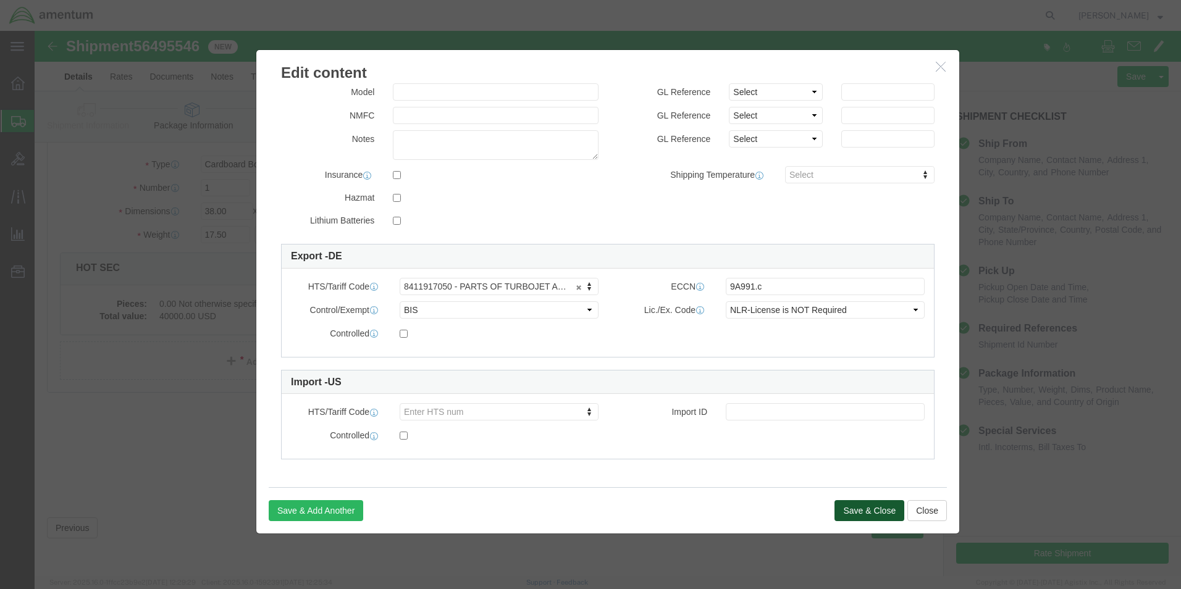
click button "Save & Close"
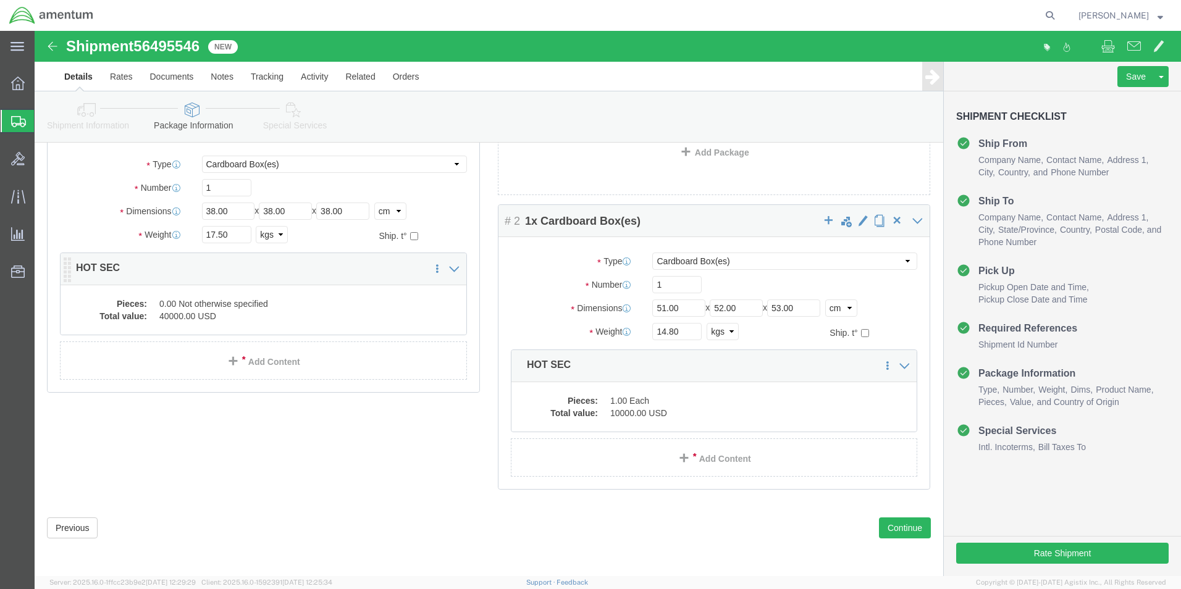
click dd "40000.00 USD"
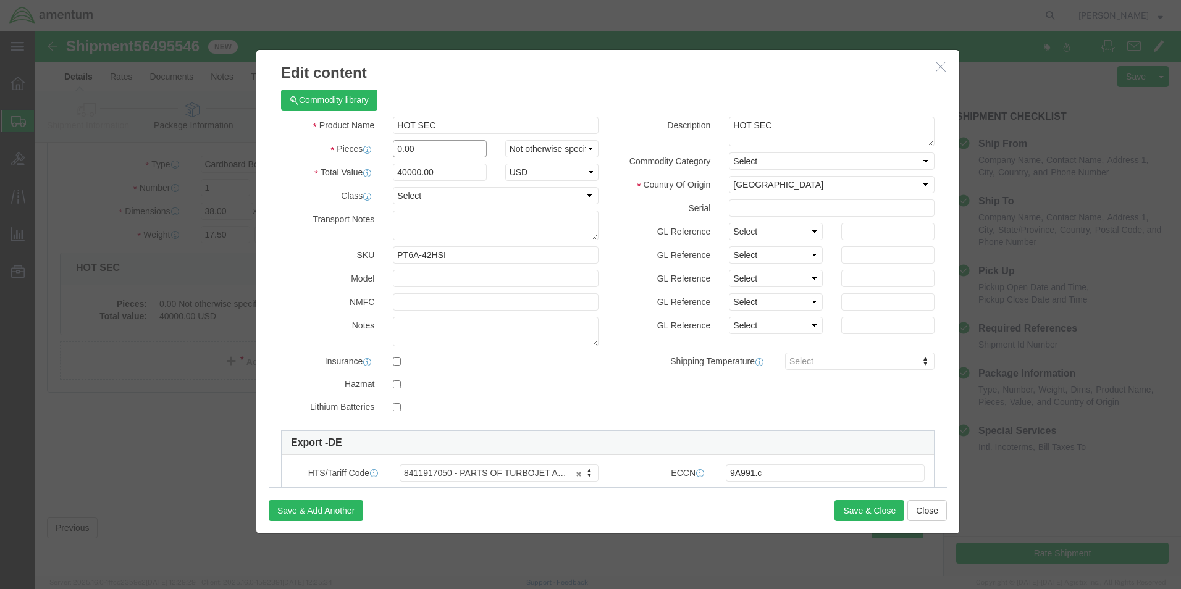
drag, startPoint x: 383, startPoint y: 116, endPoint x: 335, endPoint y: 116, distance: 48.2
click div "Pieces 0.00 Select Bag Barrels 100Board Feet Bottle Box Blister Pack Carats Can…"
type input "1"
type input "40000"
click div "Commodity library"
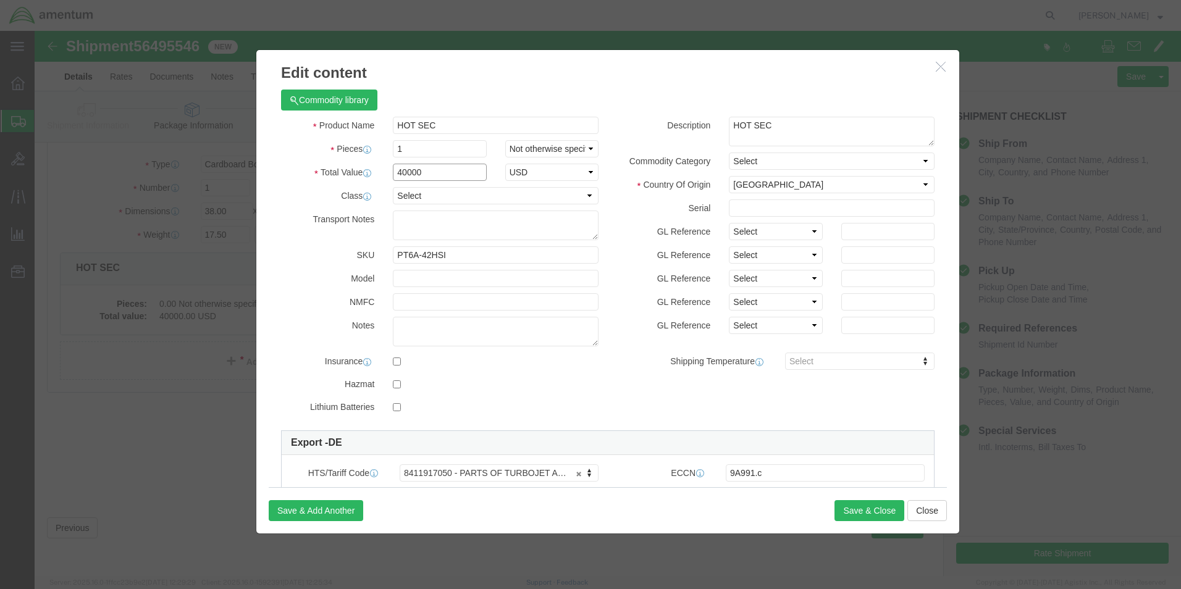
click input "40000"
click div "Commodity library"
click select "Select Bag Barrels 100Board Feet Bottle Box Blister Pack Carats Can Capsule Car…"
click div "Description HOT SEC"
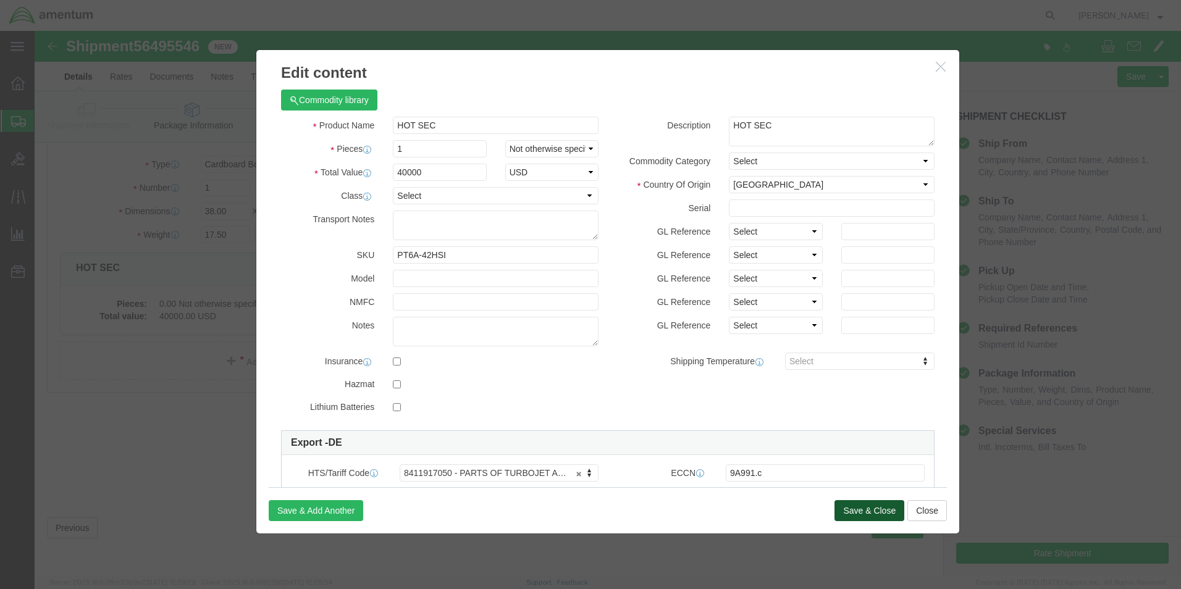
click button "Save & Close"
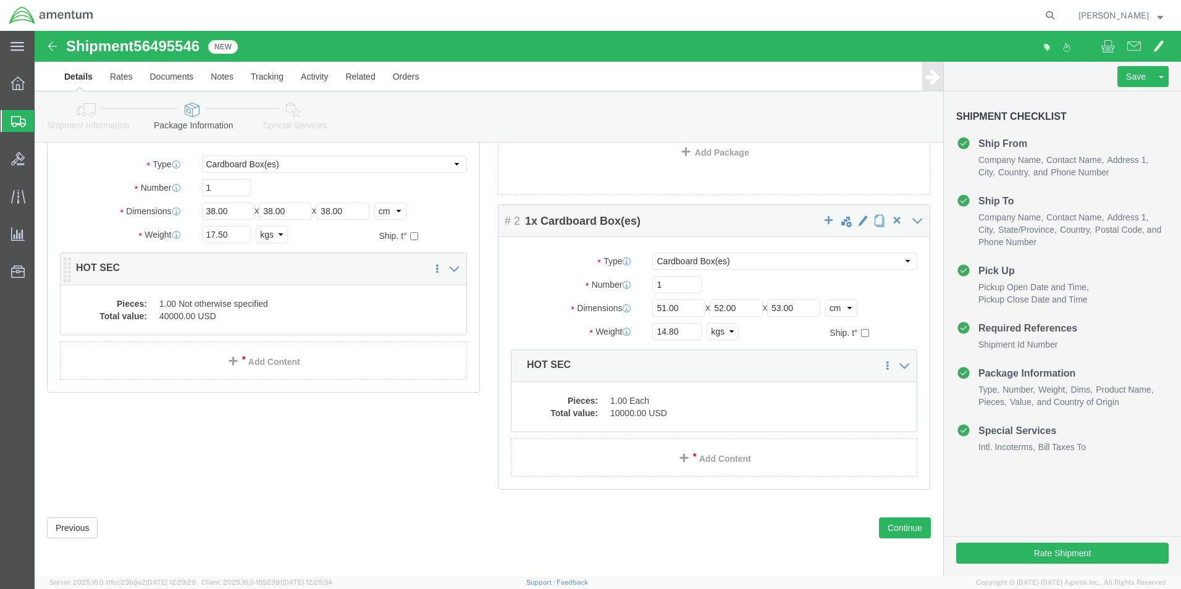
click dd "40000.00 USD"
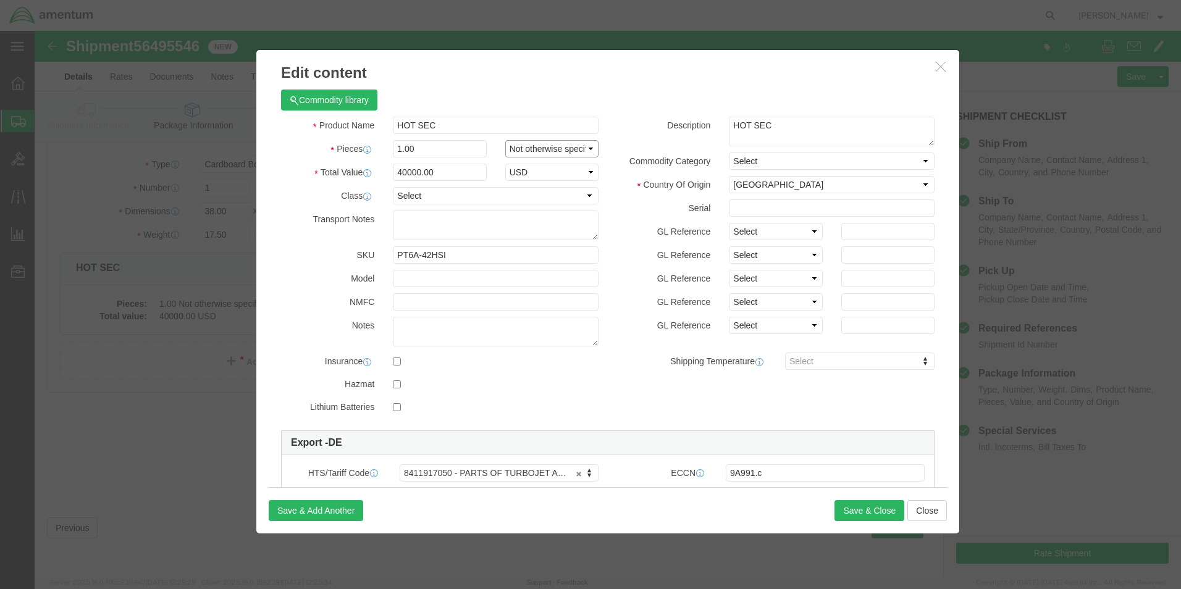
click select "Select Bag Barrels 100Board Feet Bottle Box Blister Pack Carats Can Capsule Car…"
select select "EA"
click select "Select Bag Barrels 100Board Feet Bottle Box Blister Pack Carats Can Capsule Car…"
click div "Product Name HOT SEC Pieces 1.00 Select Bag Barrels 100Board Feet Bottle Box Bl…"
click button "Save & Close"
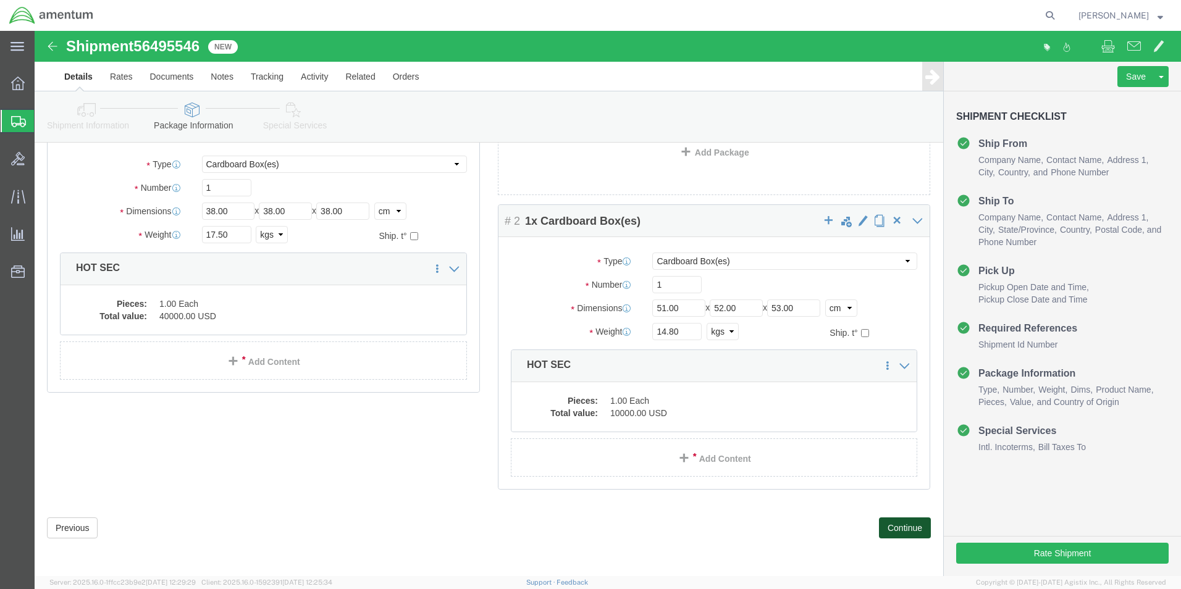
click button "Continue"
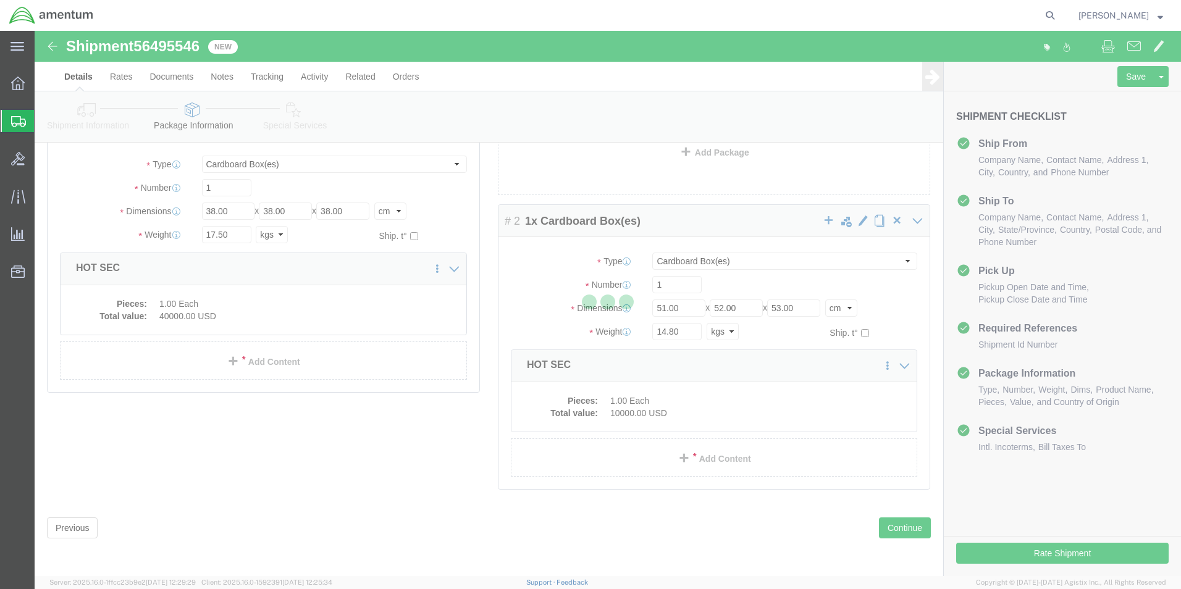
select select
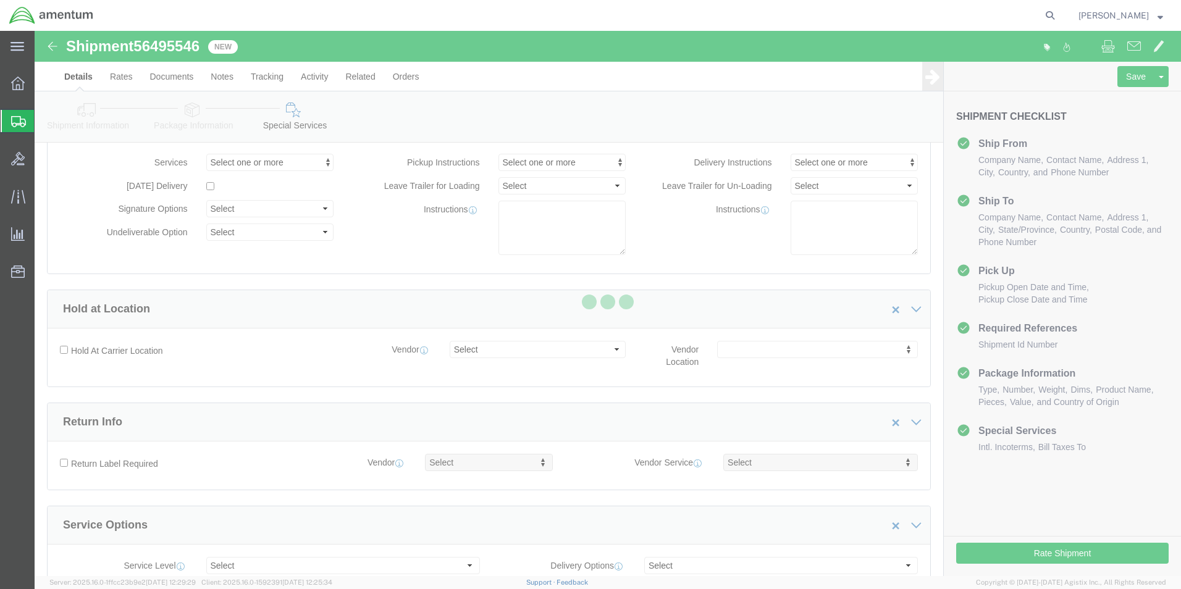
select select "DEPARTMENT"
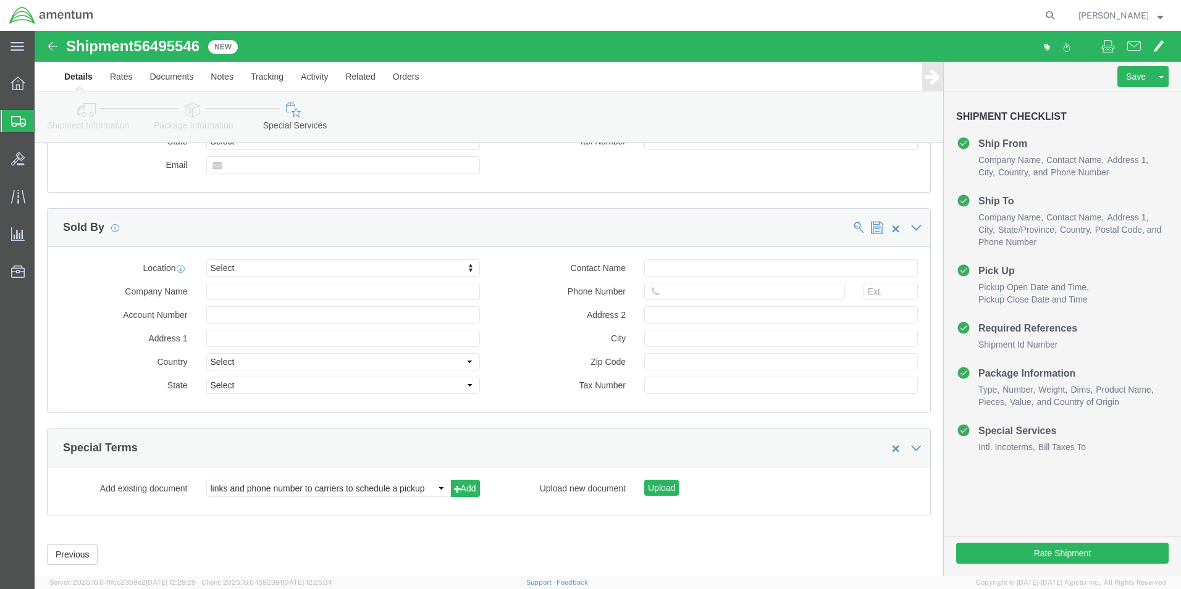
scroll to position [1339, 0]
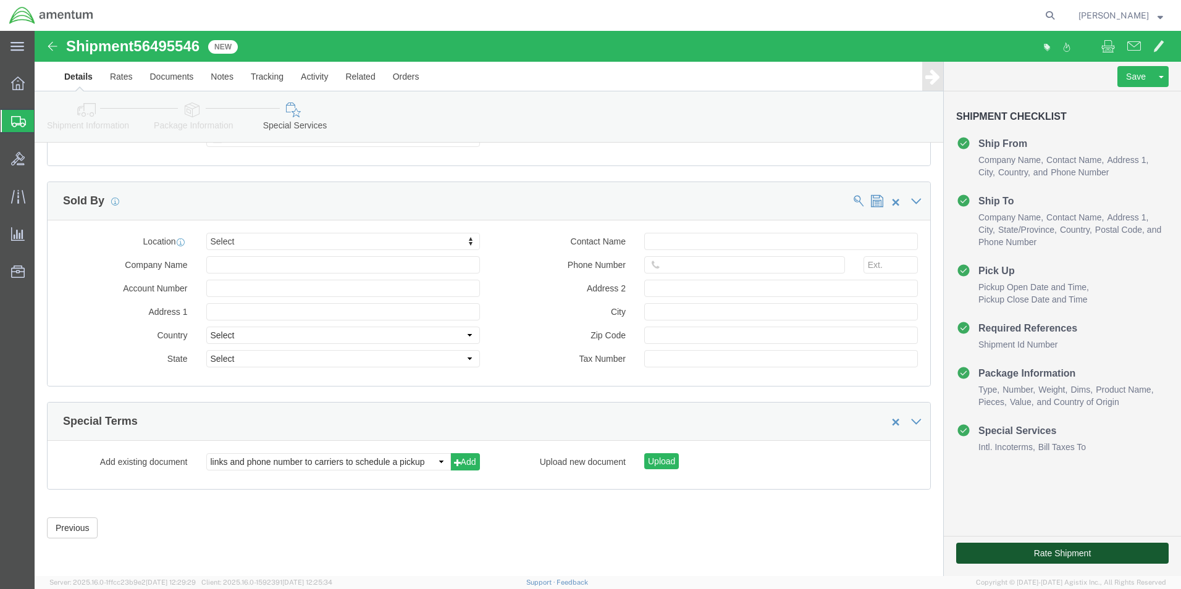
click button "Rate Shipment"
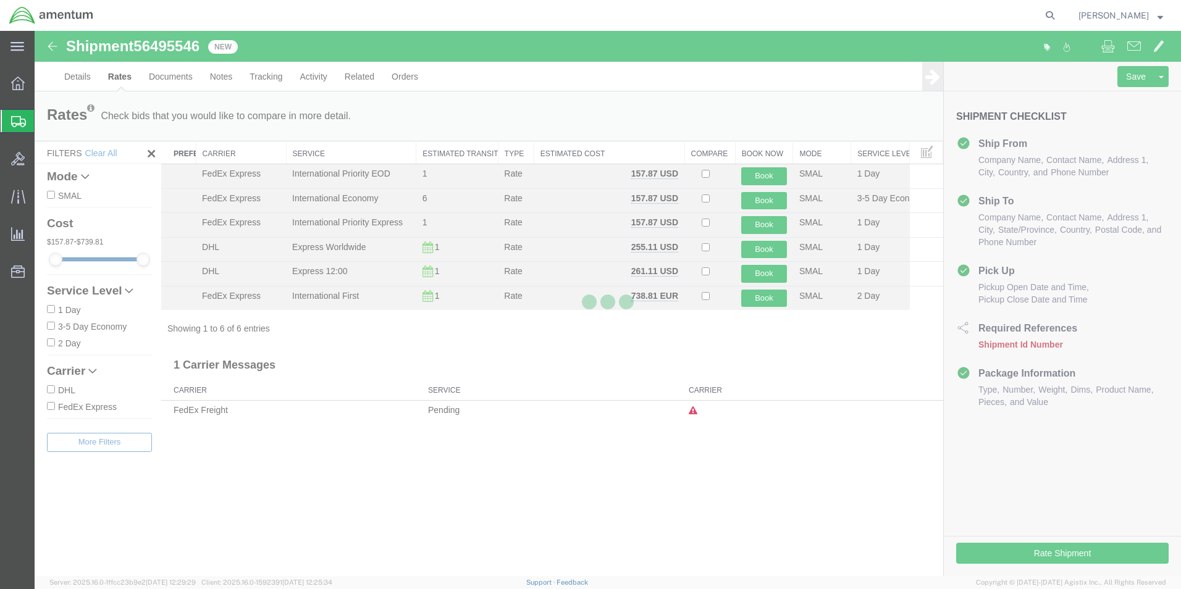
scroll to position [0, 0]
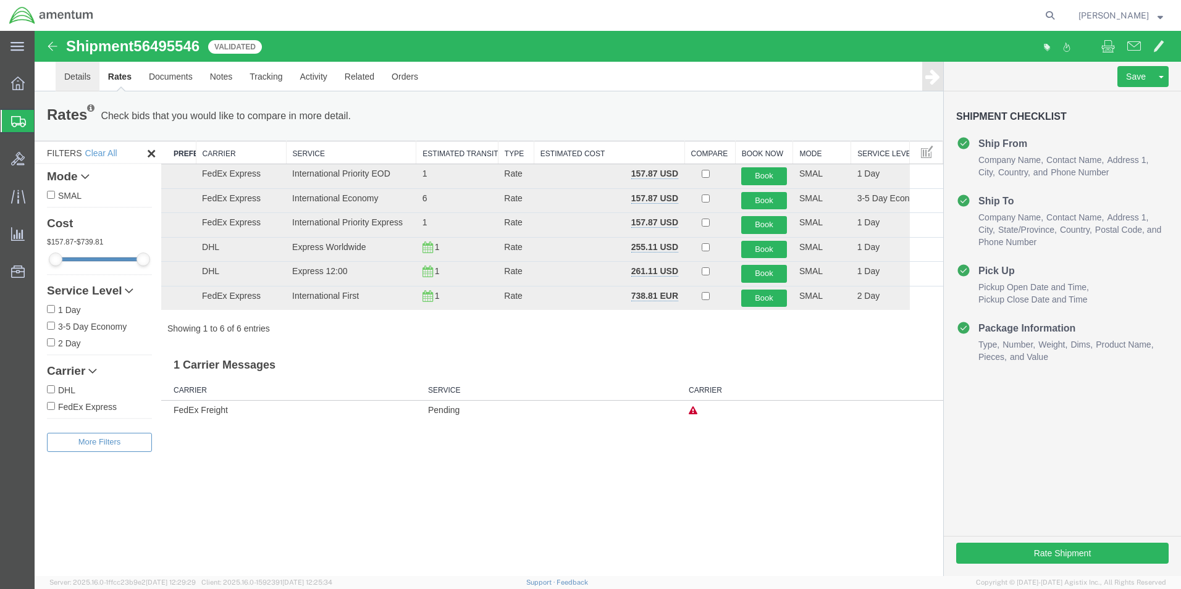
click at [75, 77] on link "Details" at bounding box center [78, 77] width 44 height 30
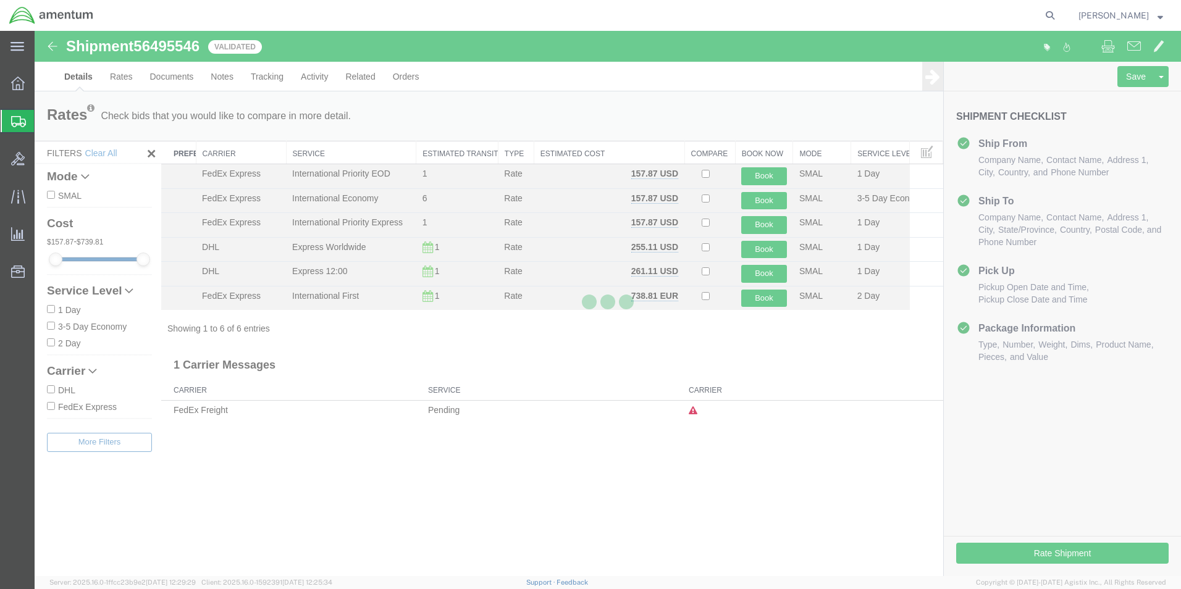
select select "42677"
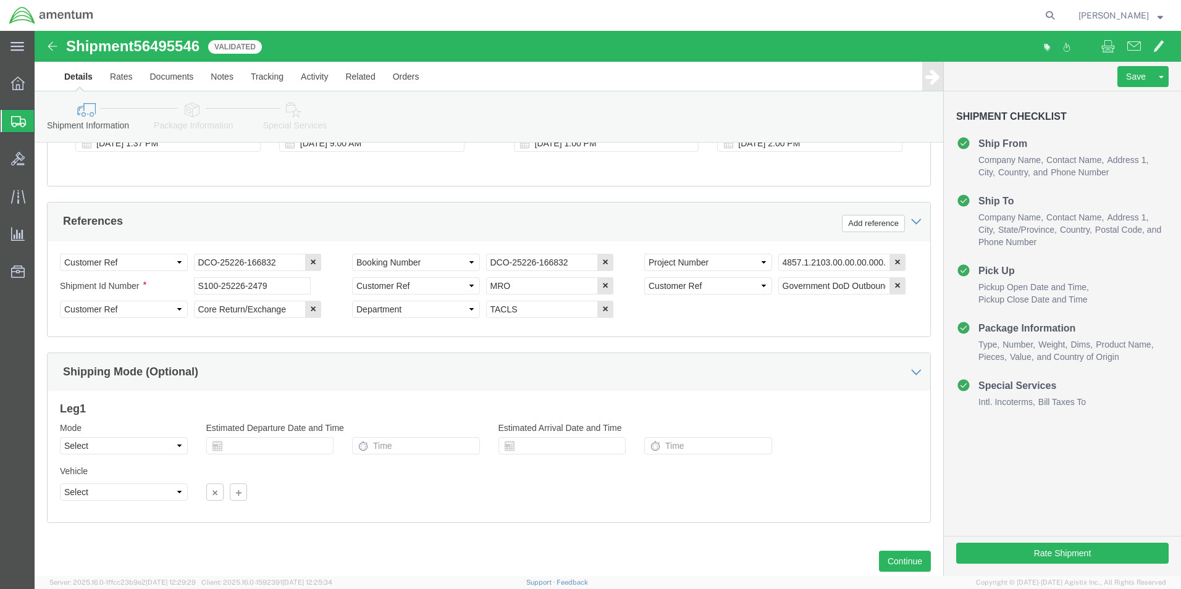
scroll to position [562, 0]
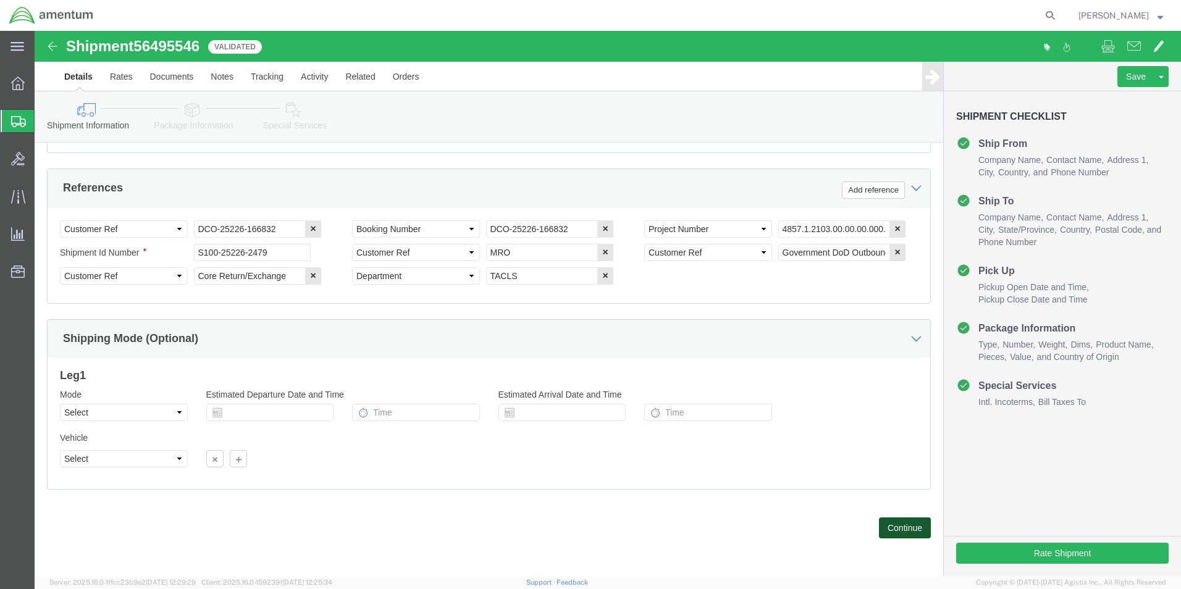
click button "Continue"
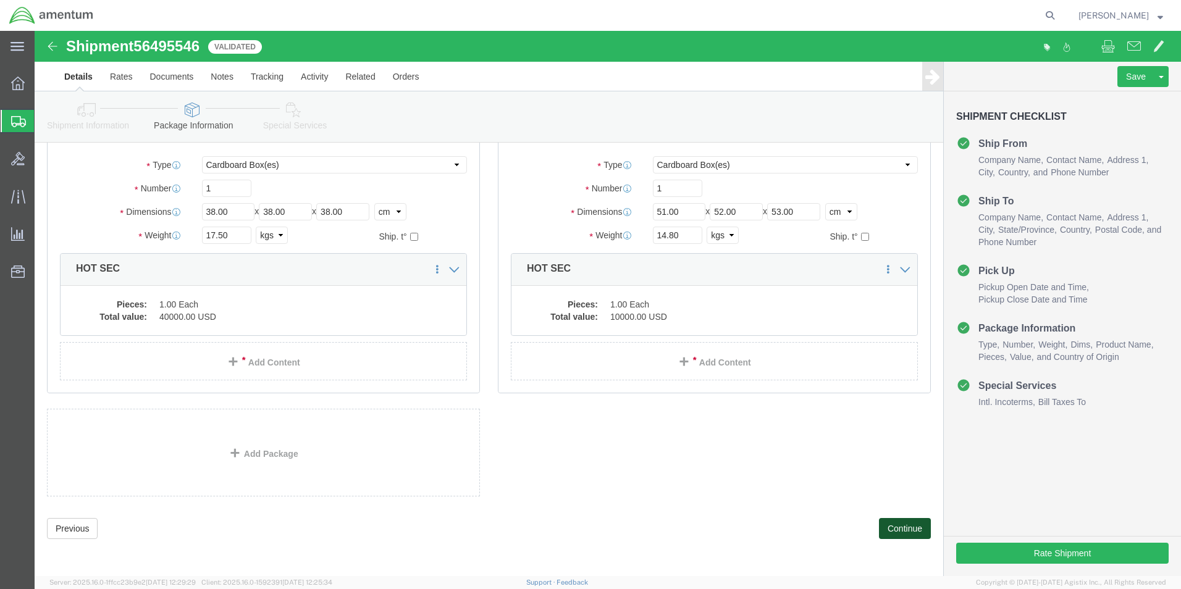
scroll to position [82, 0]
click link "Rates"
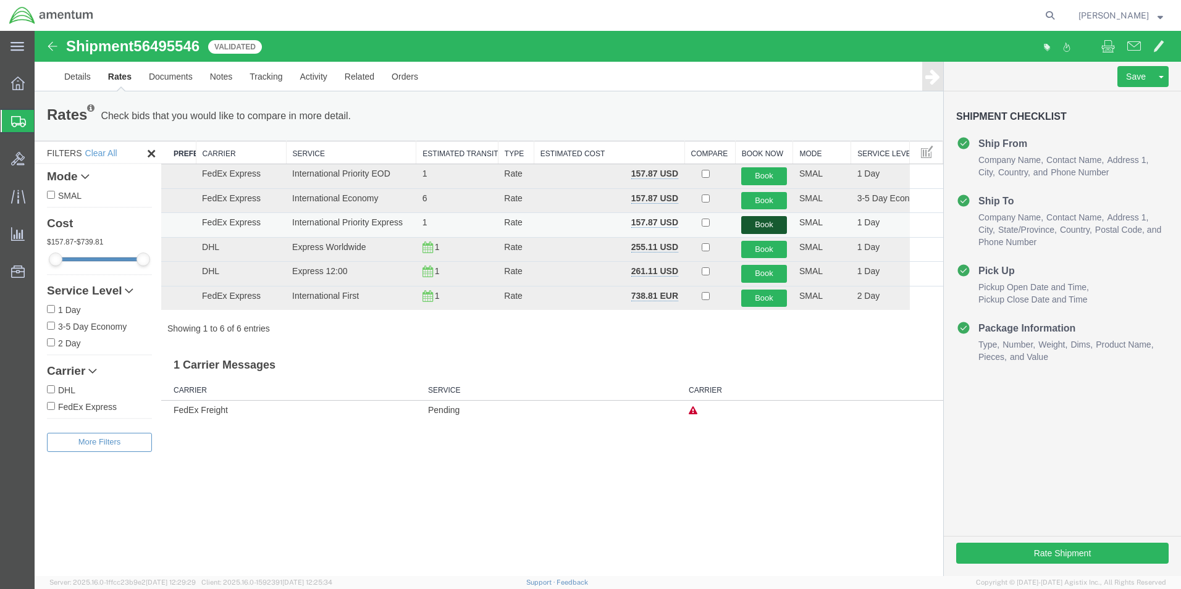
click at [758, 224] on button "Book" at bounding box center [764, 225] width 46 height 18
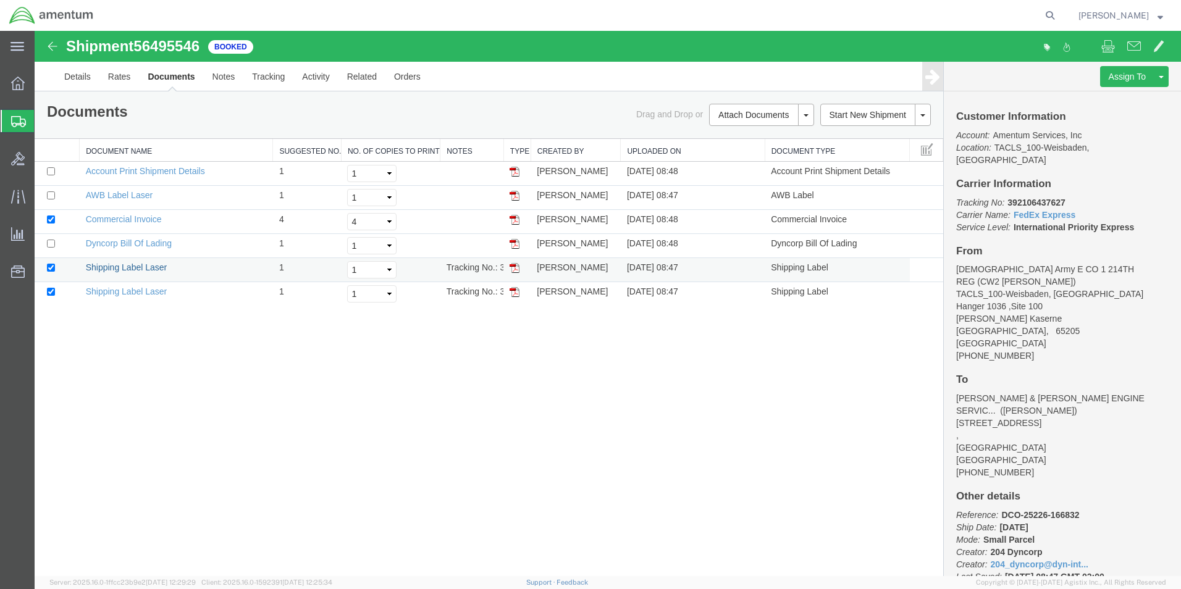
drag, startPoint x: 114, startPoint y: 266, endPoint x: 145, endPoint y: 274, distance: 32.5
click at [114, 266] on link "Shipping Label Laser" at bounding box center [127, 267] width 82 height 10
drag, startPoint x: 128, startPoint y: 293, endPoint x: 245, endPoint y: 350, distance: 129.8
click at [128, 293] on link "Shipping Label Laser" at bounding box center [127, 292] width 82 height 10
drag, startPoint x: 1008, startPoint y: 191, endPoint x: 1065, endPoint y: 187, distance: 56.9
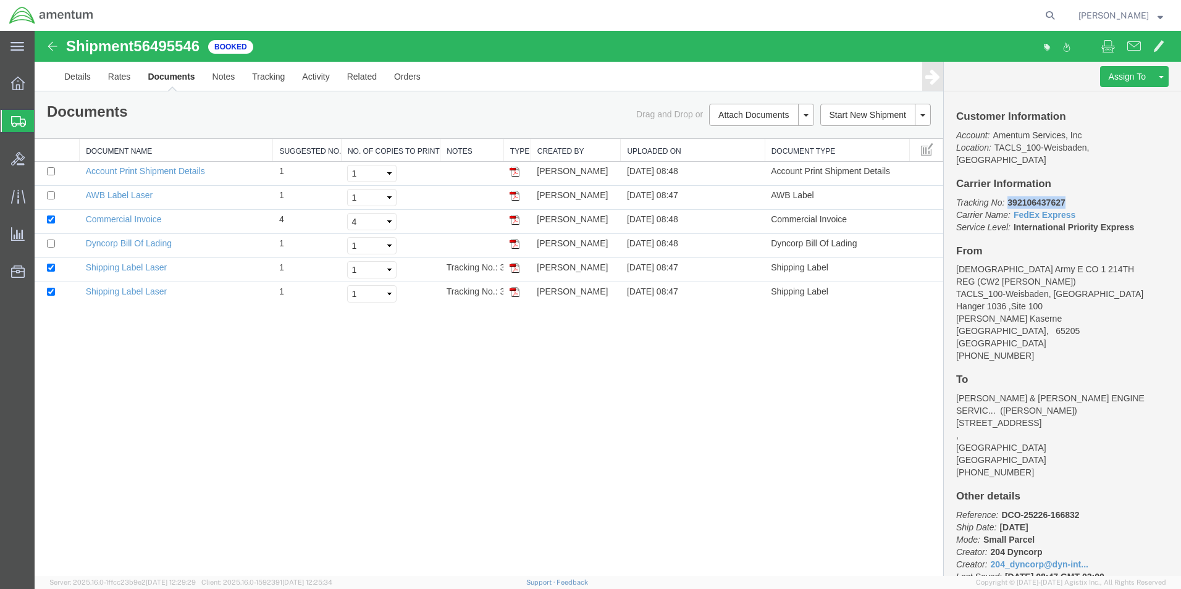
click at [1065, 198] on b "392106437627" at bounding box center [1035, 203] width 57 height 10
copy b "392106437627"
